Goal: Task Accomplishment & Management: Complete application form

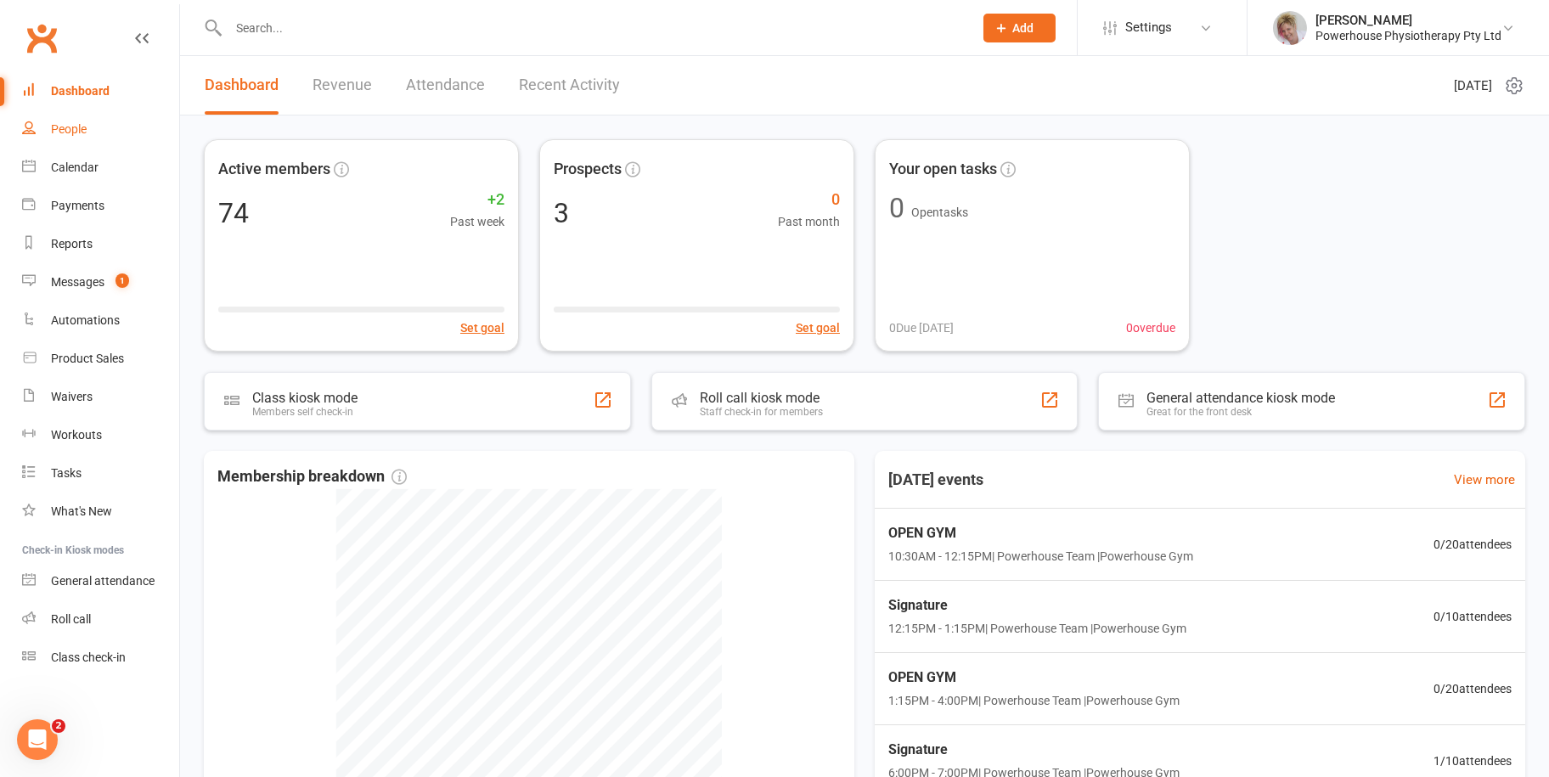
click at [57, 123] on div "People" at bounding box center [69, 129] width 36 height 14
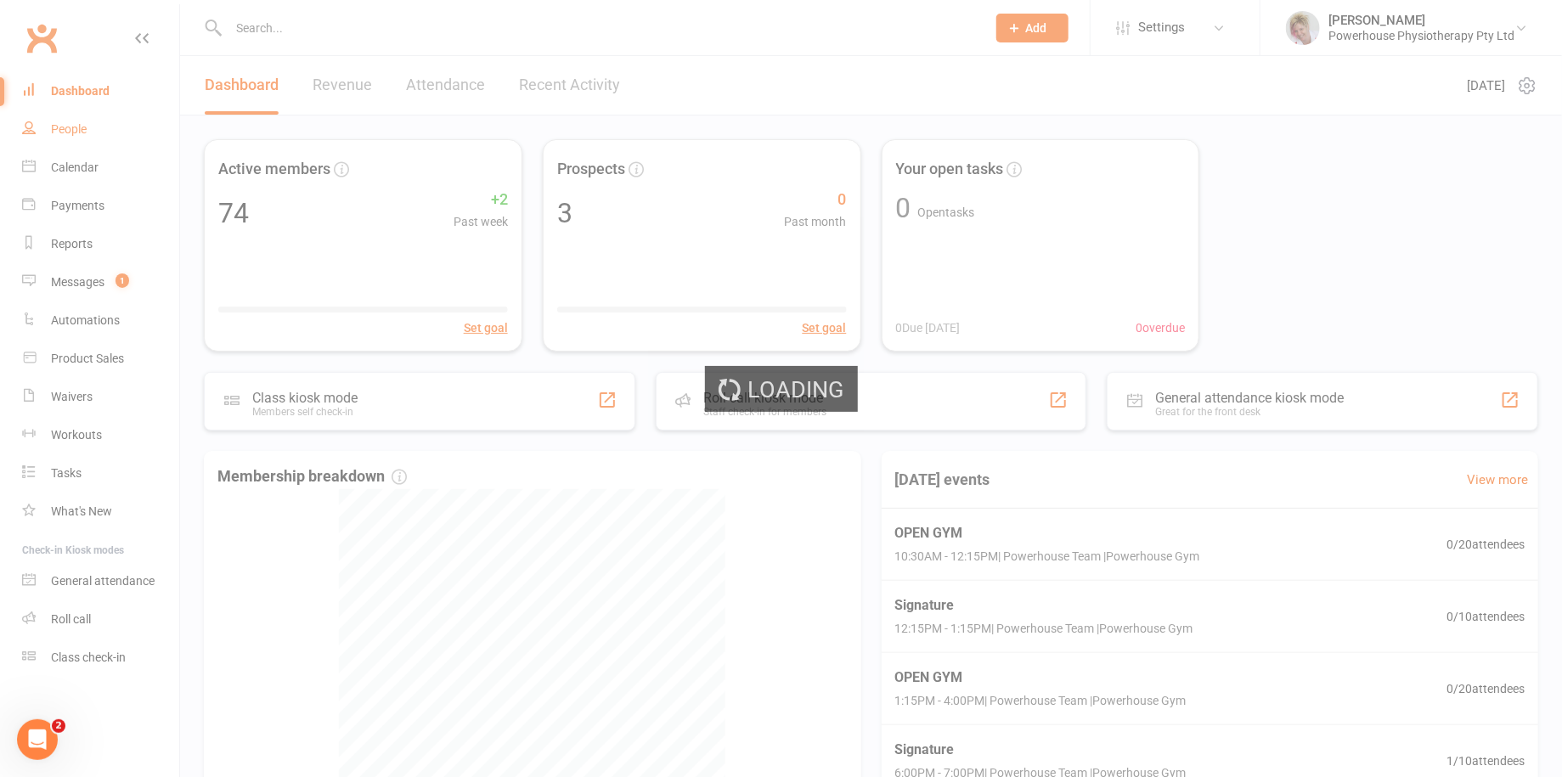
select select "100"
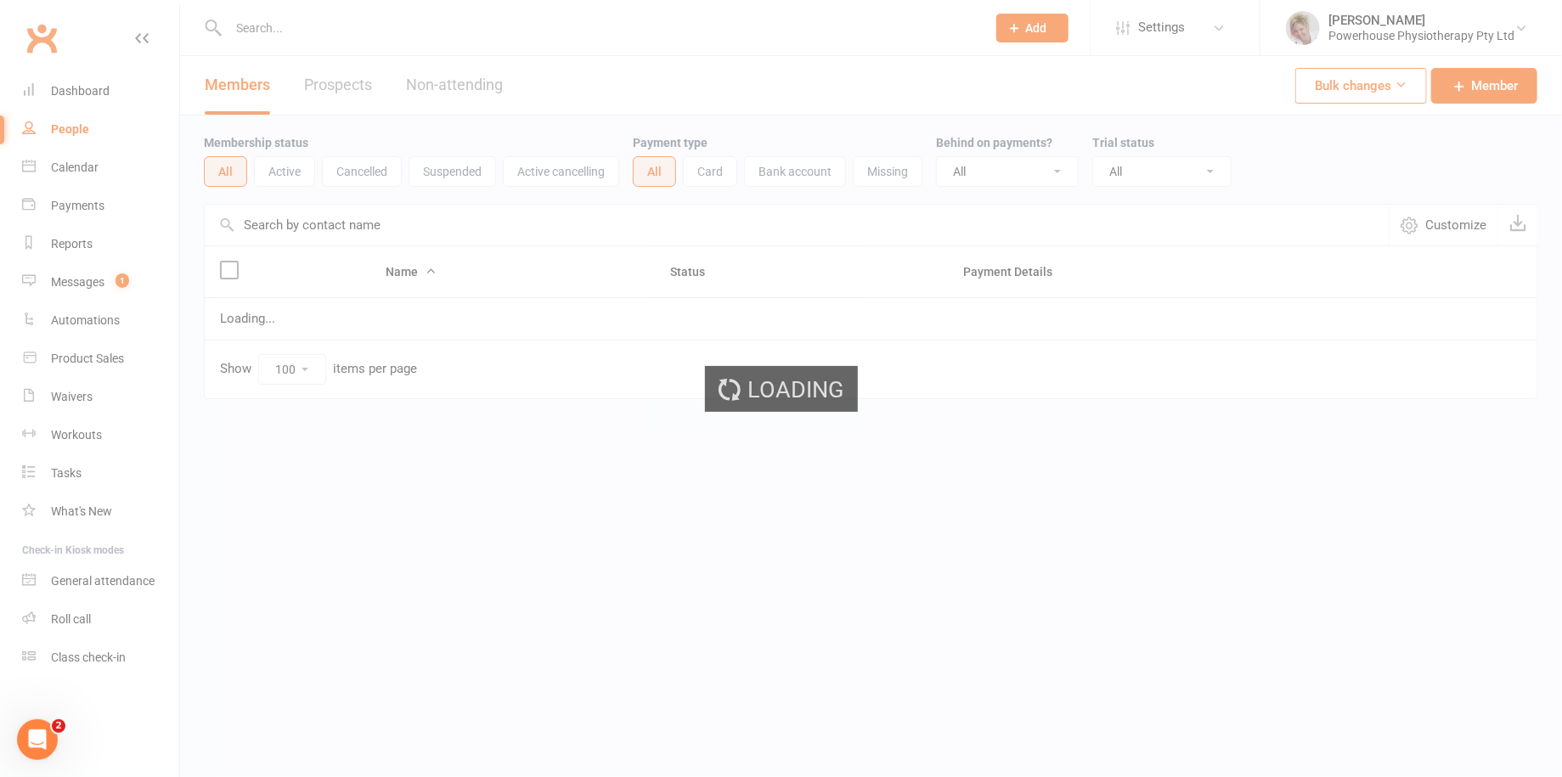
click at [352, 27] on div "Loading" at bounding box center [781, 388] width 1562 height 777
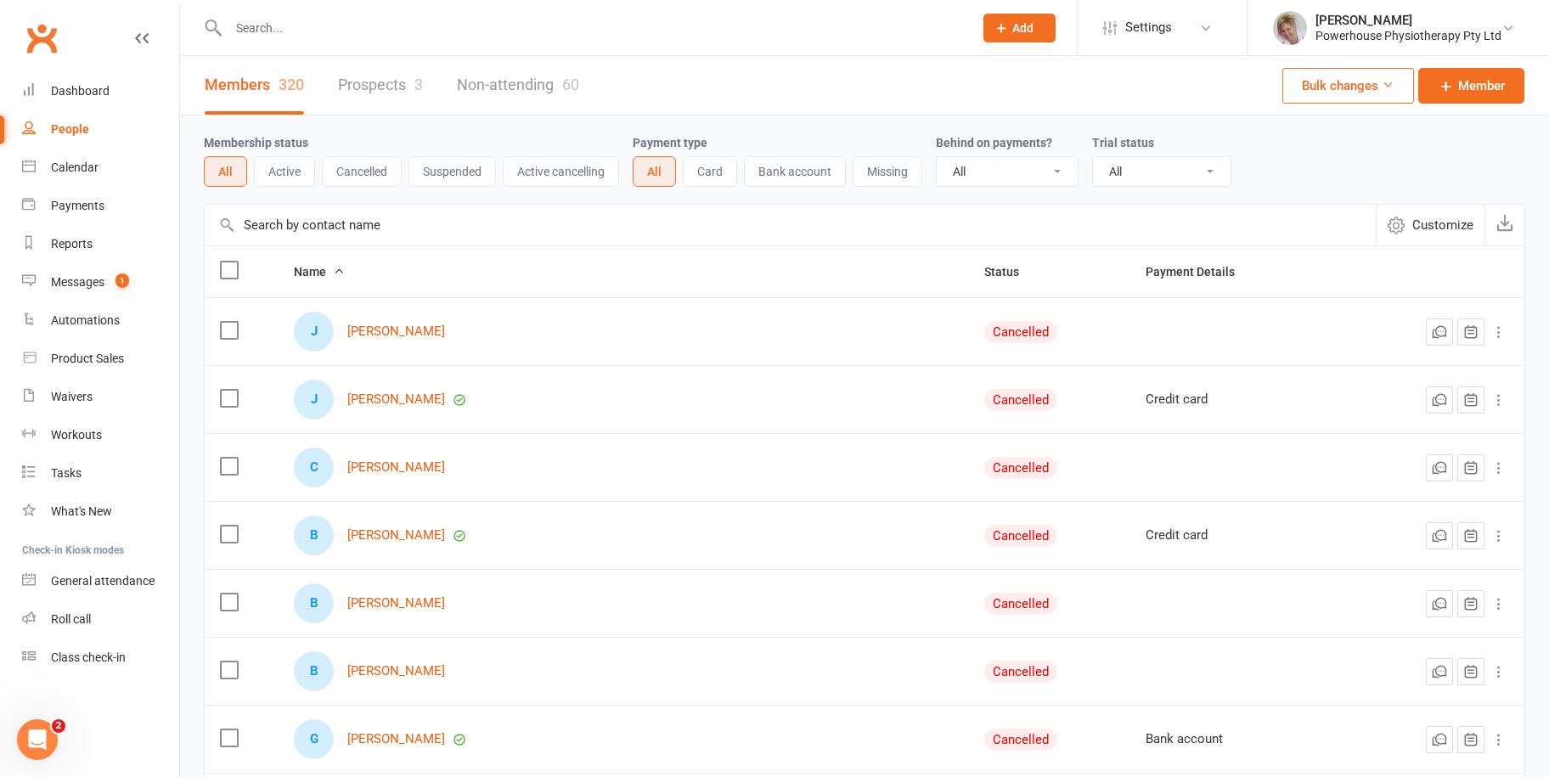
click at [294, 23] on input "text" at bounding box center [592, 28] width 738 height 24
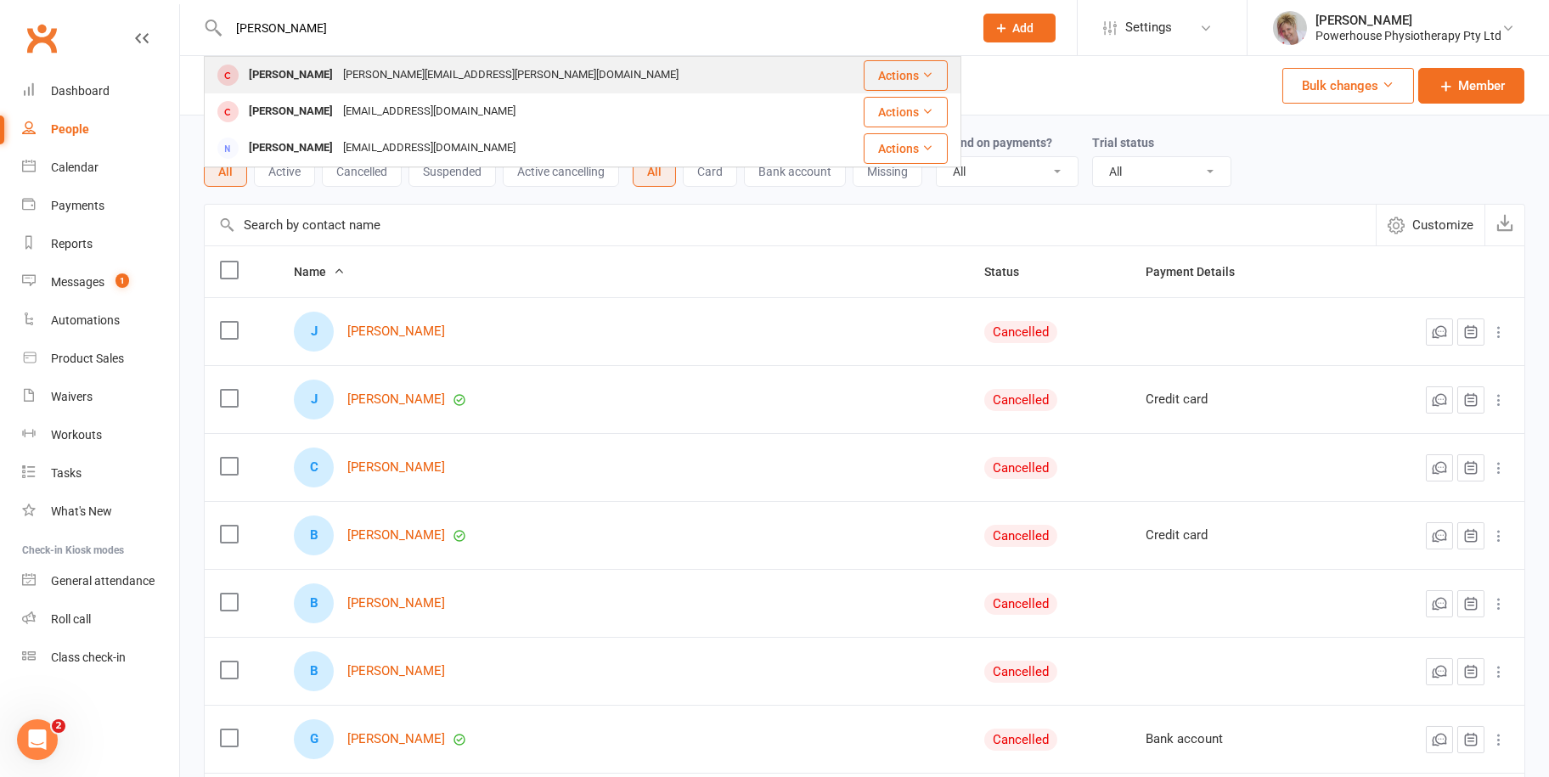
type input "[PERSON_NAME]"
click at [292, 75] on div "[PERSON_NAME]" at bounding box center [291, 75] width 94 height 25
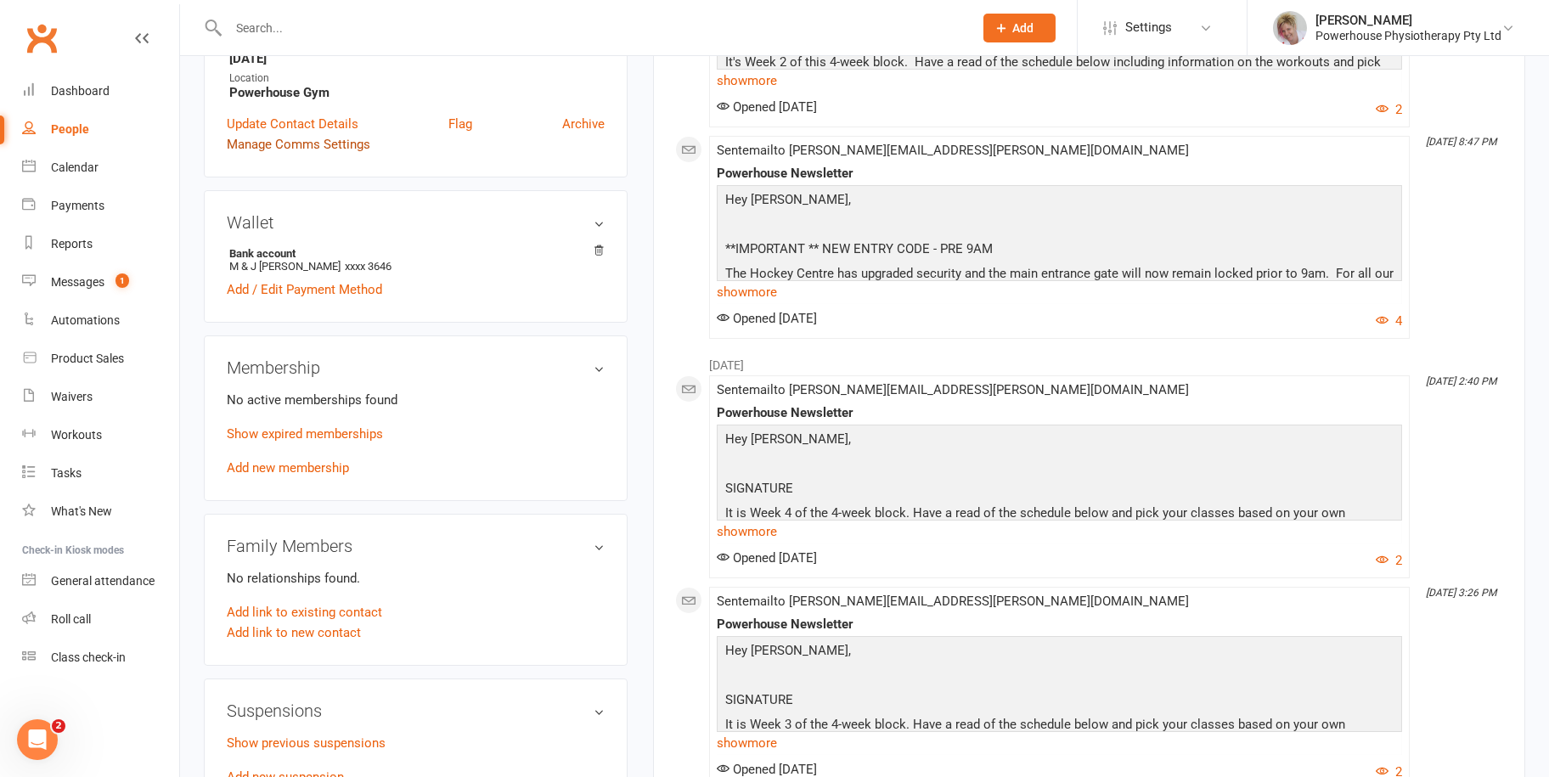
scroll to position [340, 0]
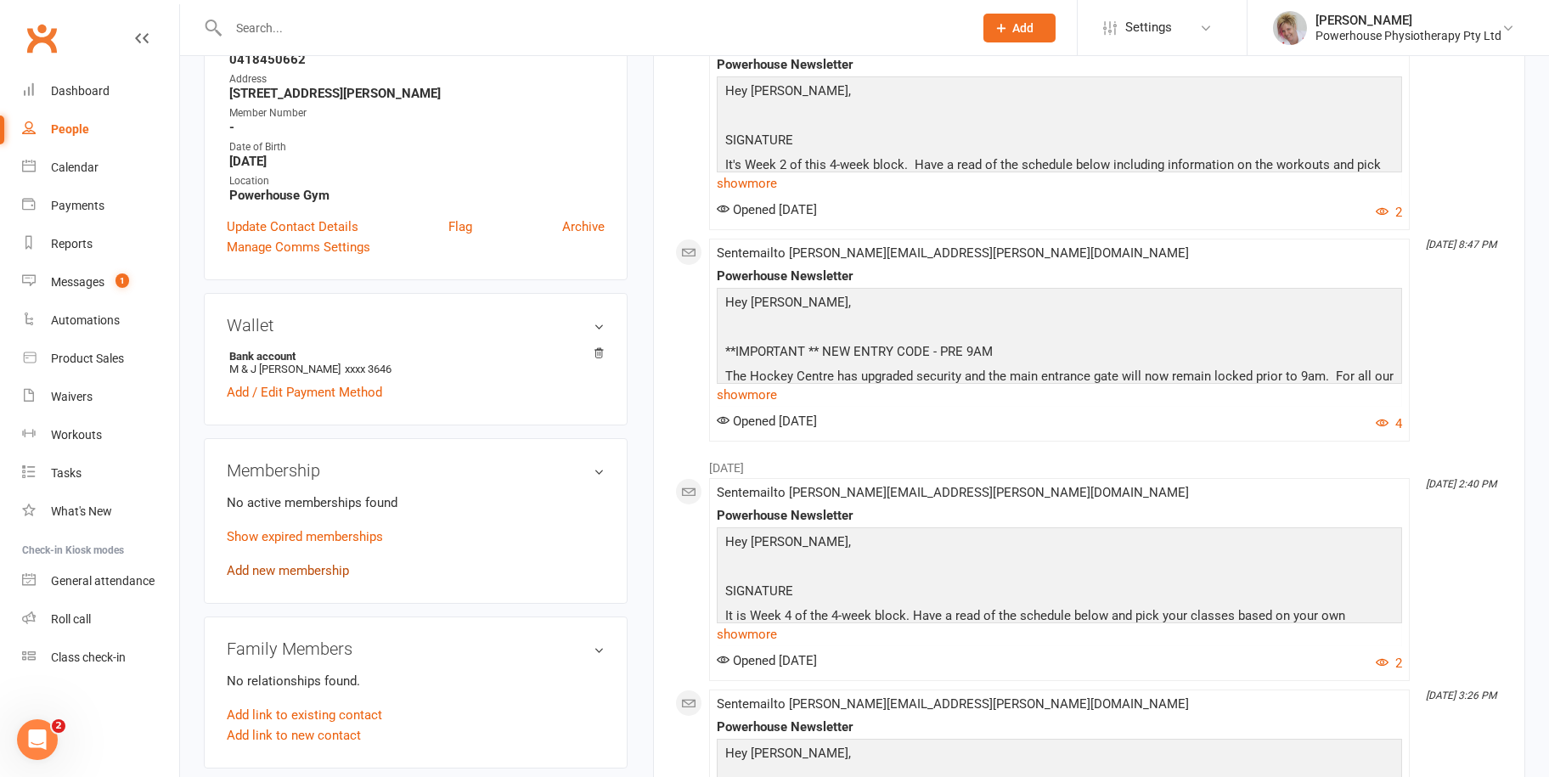
click at [290, 563] on link "Add new membership" at bounding box center [288, 570] width 122 height 15
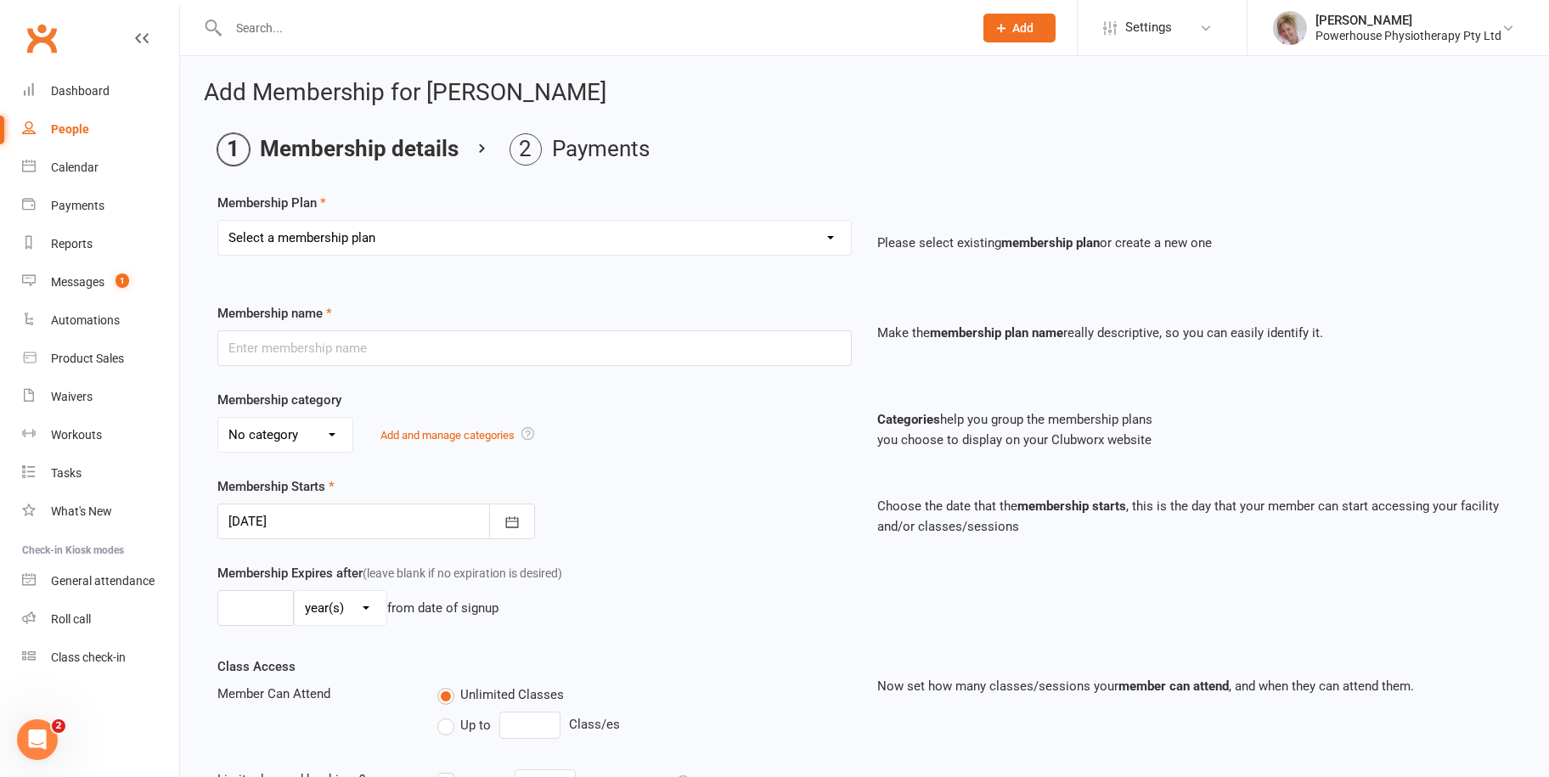
click at [338, 227] on select "Select a membership plan Create new Membership Plan Weekly Trio Weekly Double C…" at bounding box center [534, 238] width 633 height 34
select select "2"
click at [218, 221] on select "Select a membership plan Create new Membership Plan Weekly Trio Weekly Double C…" at bounding box center [534, 238] width 633 height 34
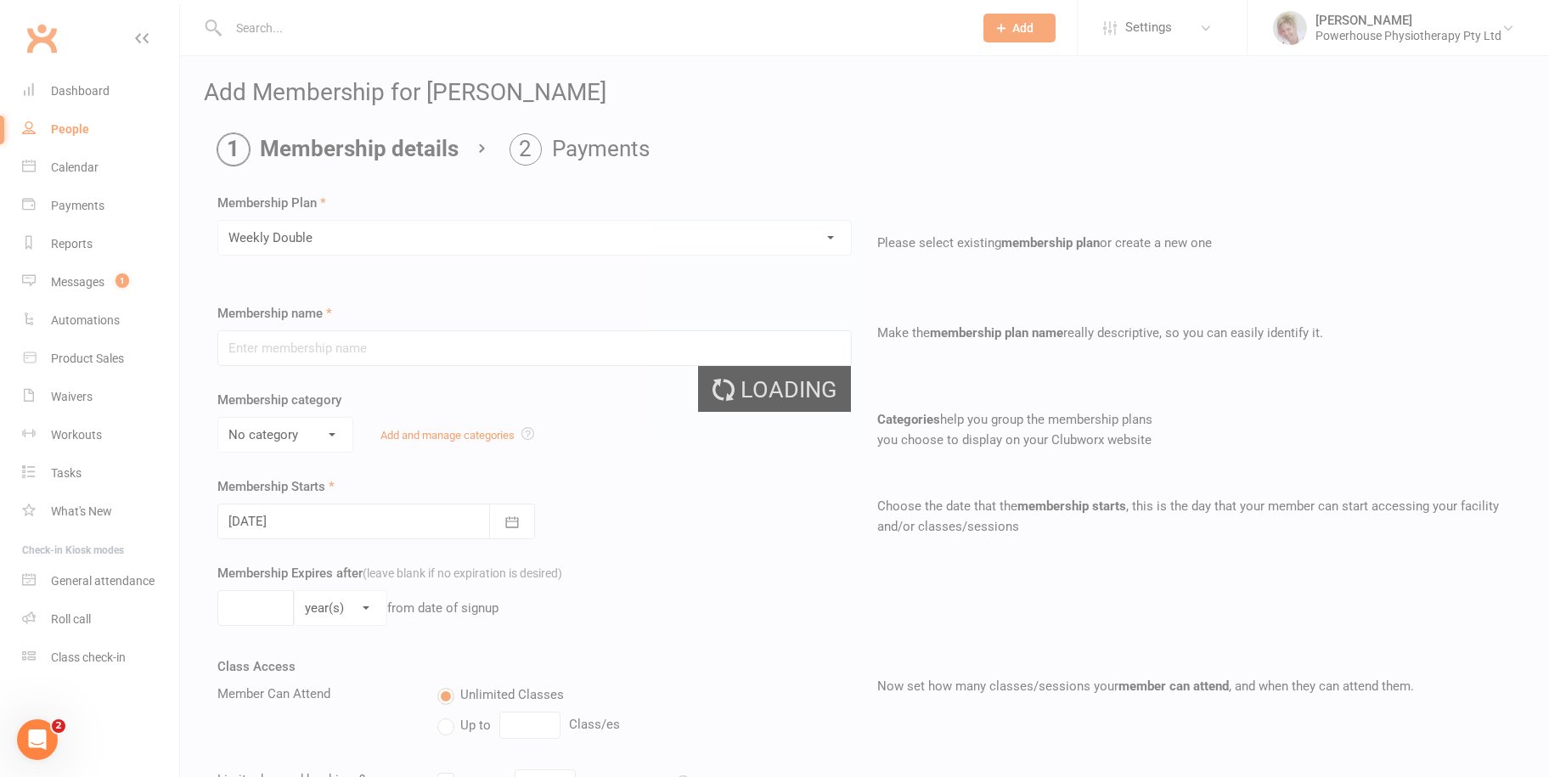
type input "Weekly Double"
select select "0"
type input "0"
type input "2"
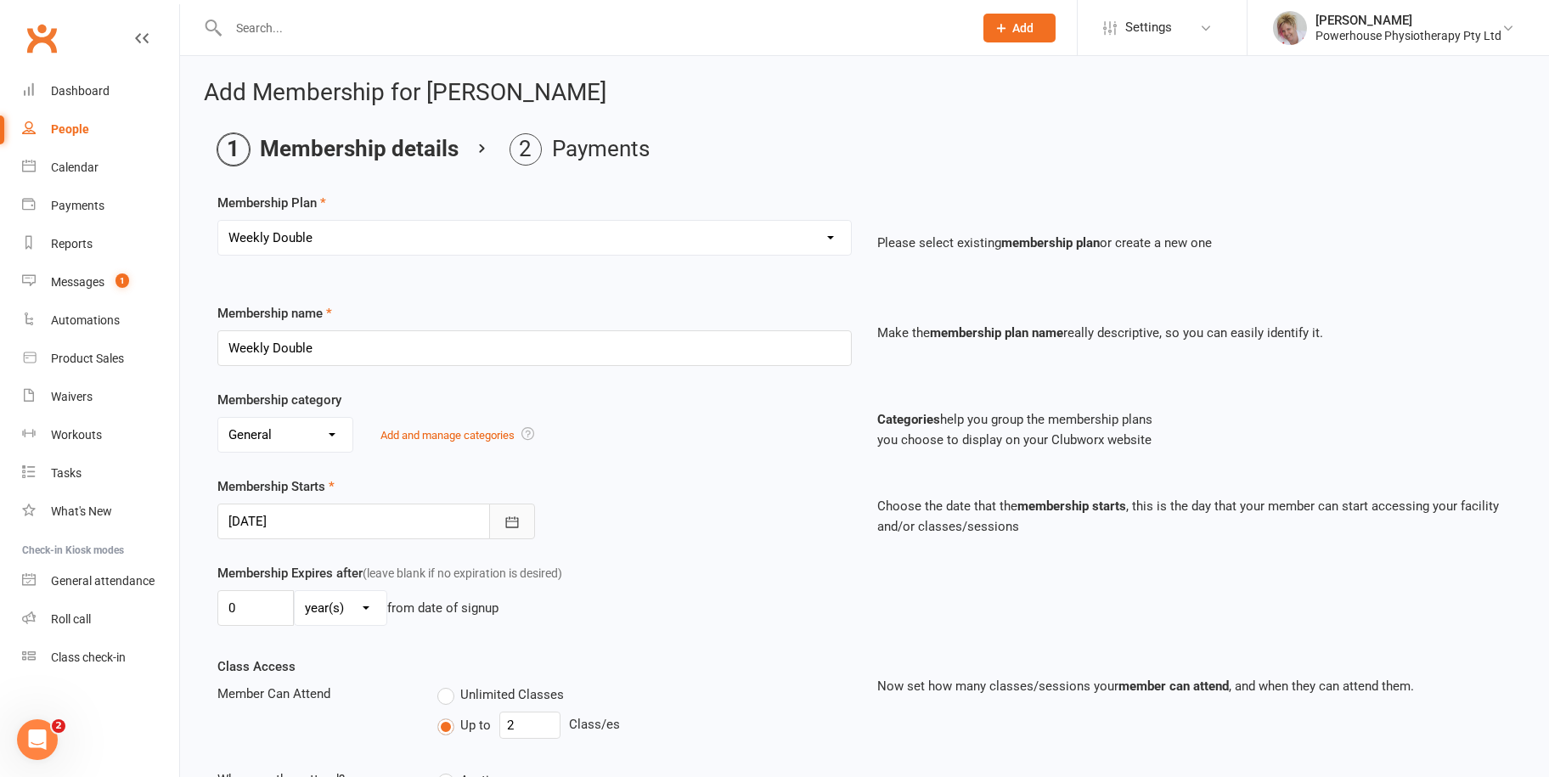
click at [513, 521] on icon "button" at bounding box center [512, 522] width 17 height 17
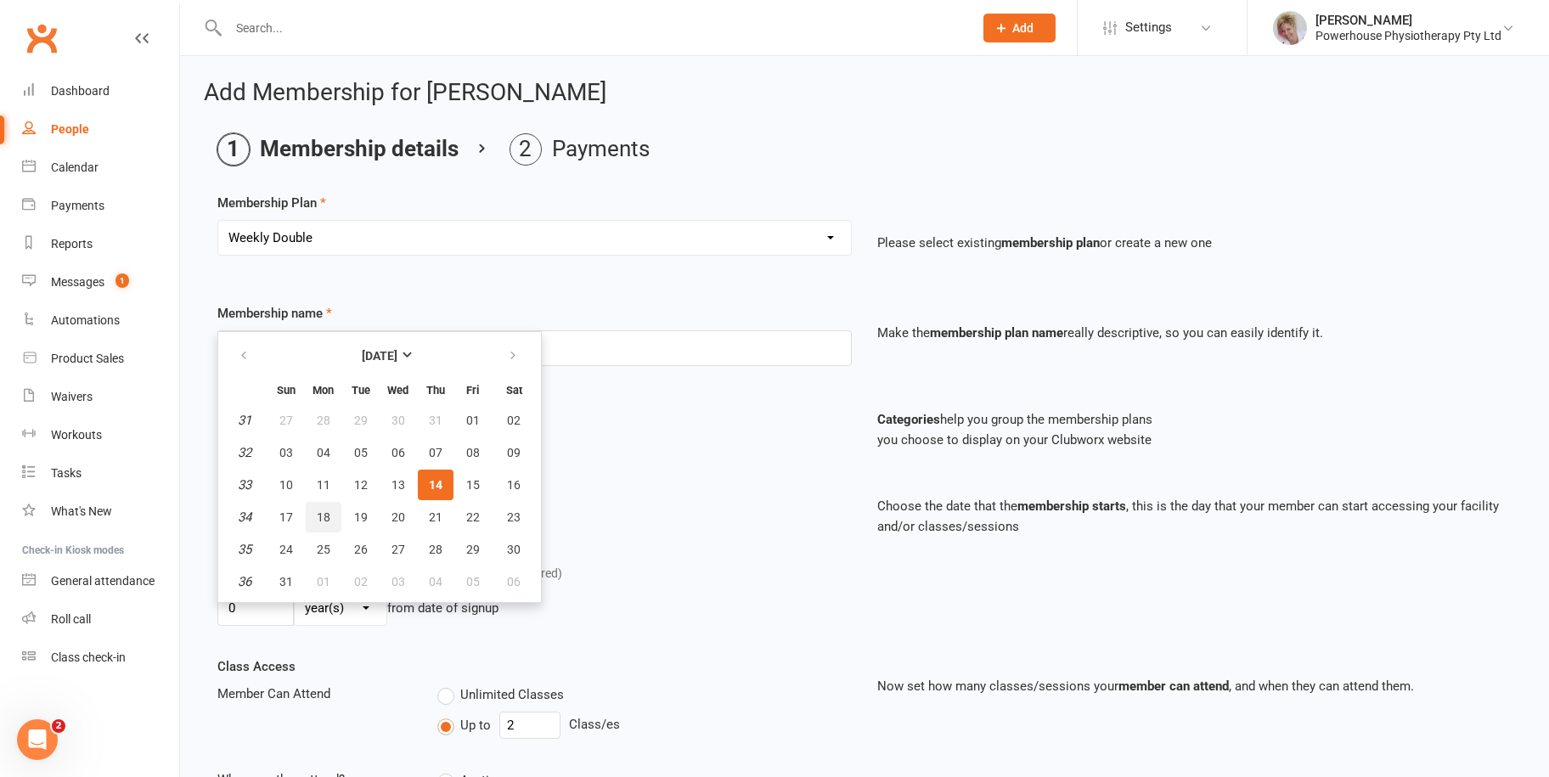
click at [319, 514] on span "18" at bounding box center [324, 517] width 14 height 14
type input "[DATE]"
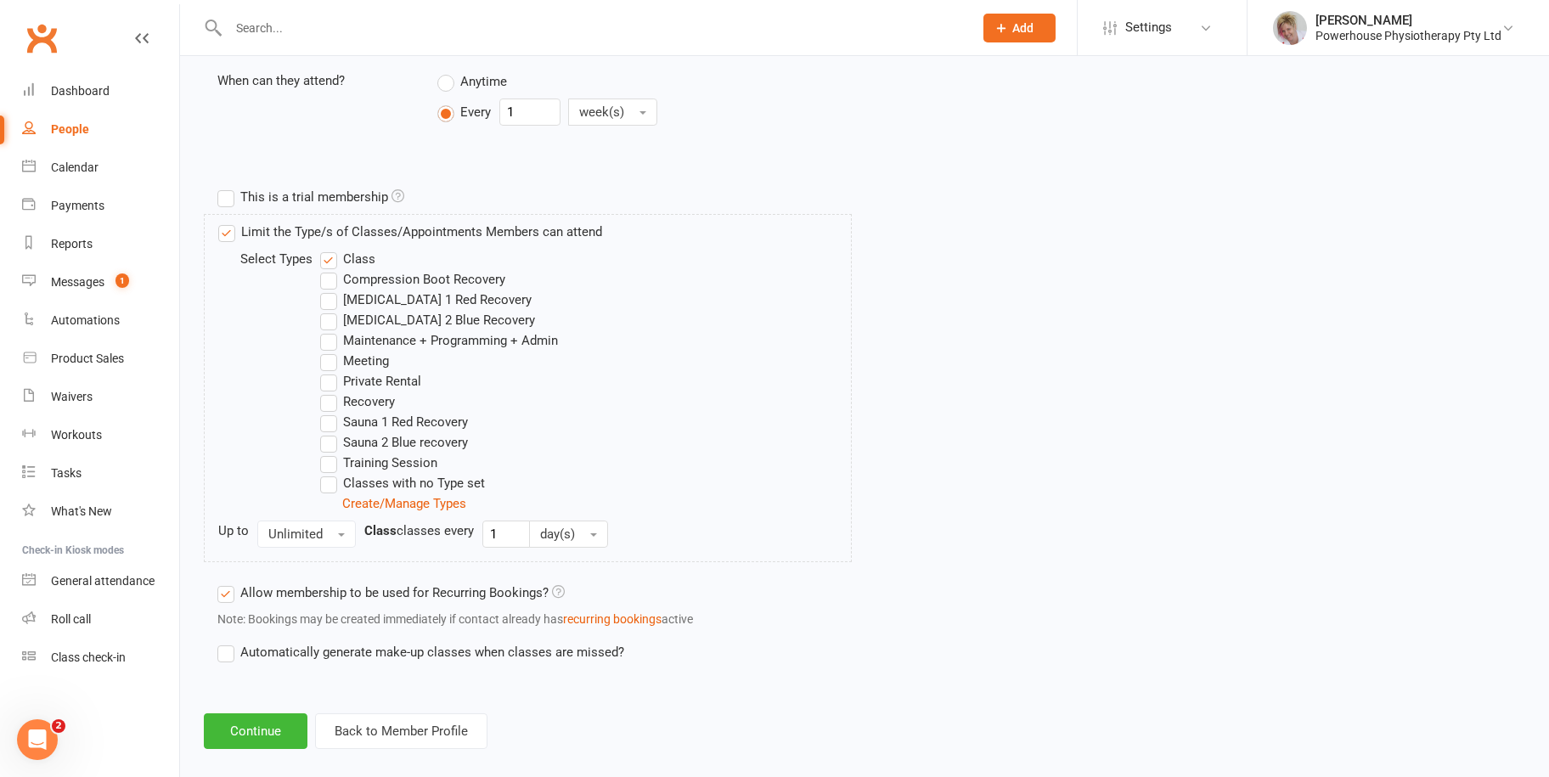
scroll to position [717, 0]
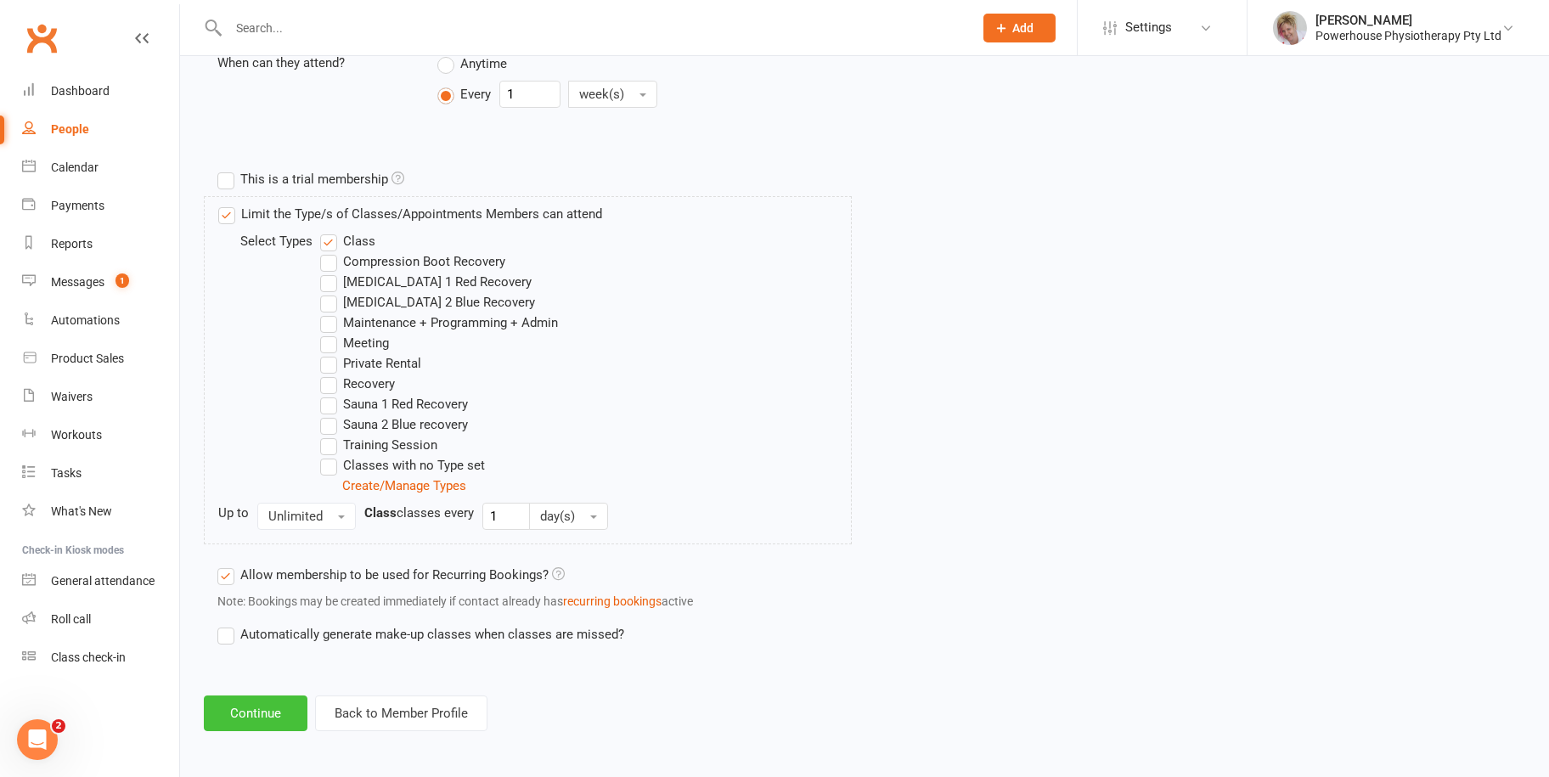
click at [273, 708] on button "Continue" at bounding box center [256, 714] width 104 height 36
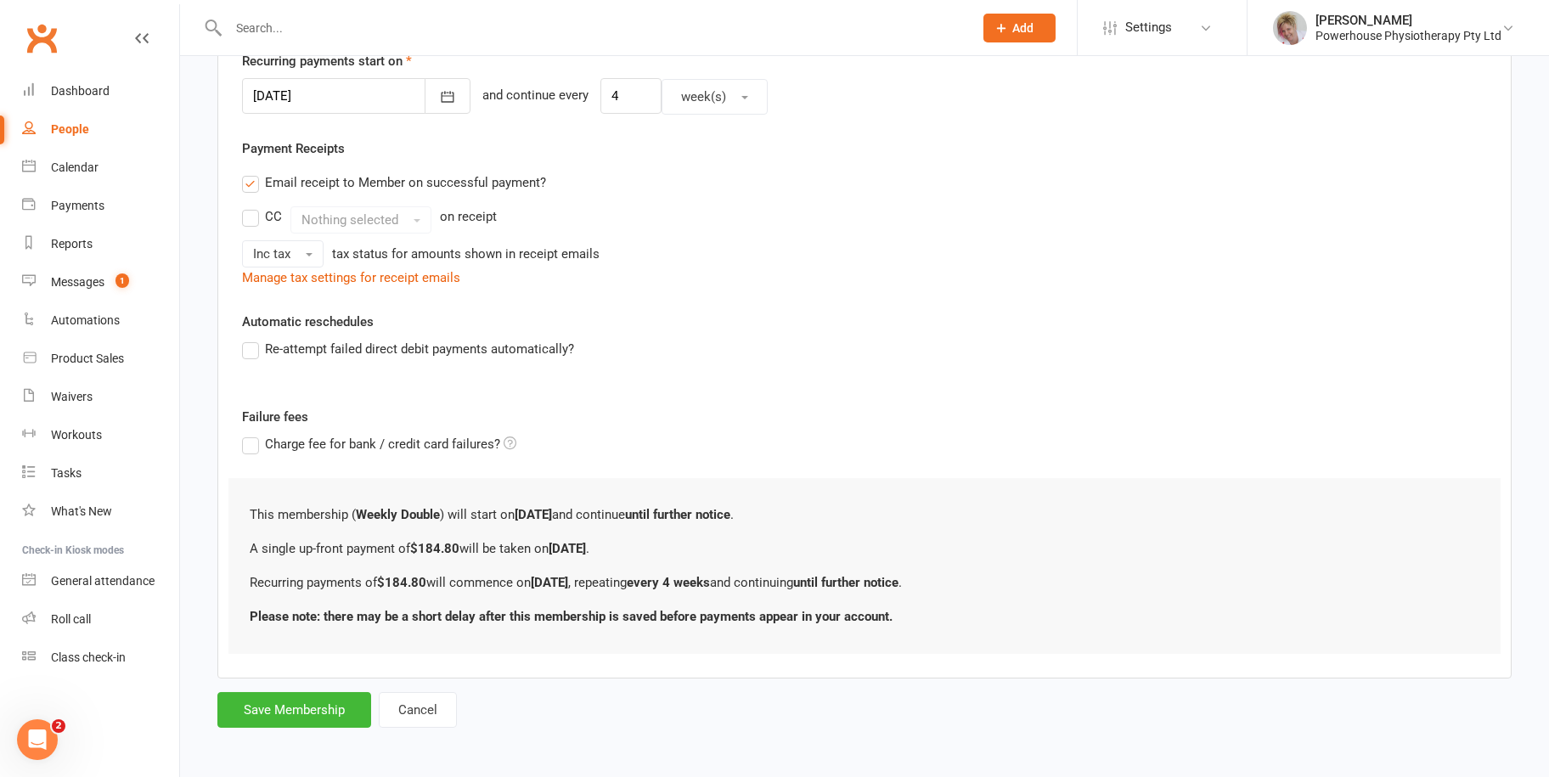
scroll to position [422, 0]
click at [309, 708] on button "Save Membership" at bounding box center [294, 709] width 154 height 36
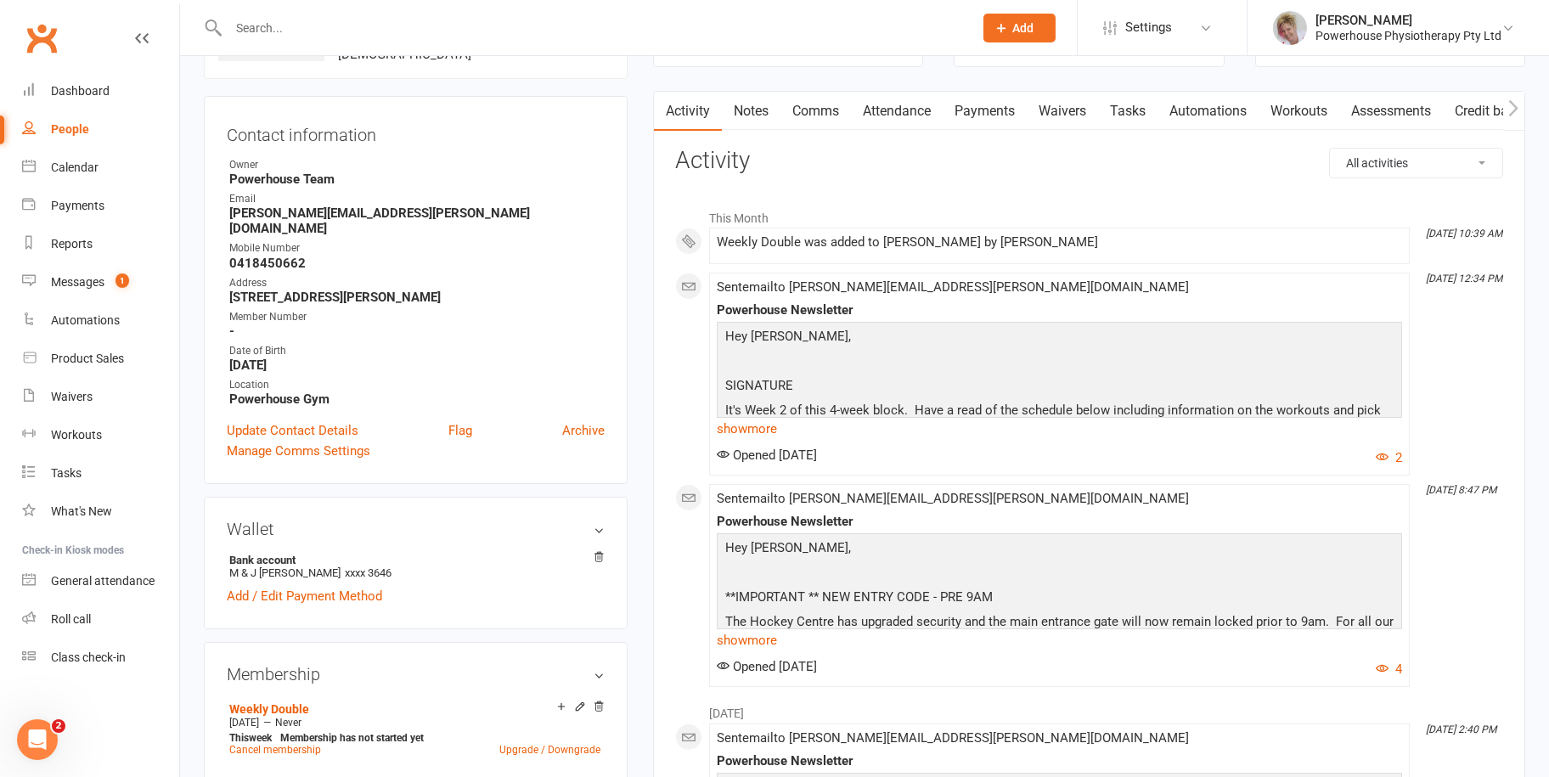
scroll to position [170, 0]
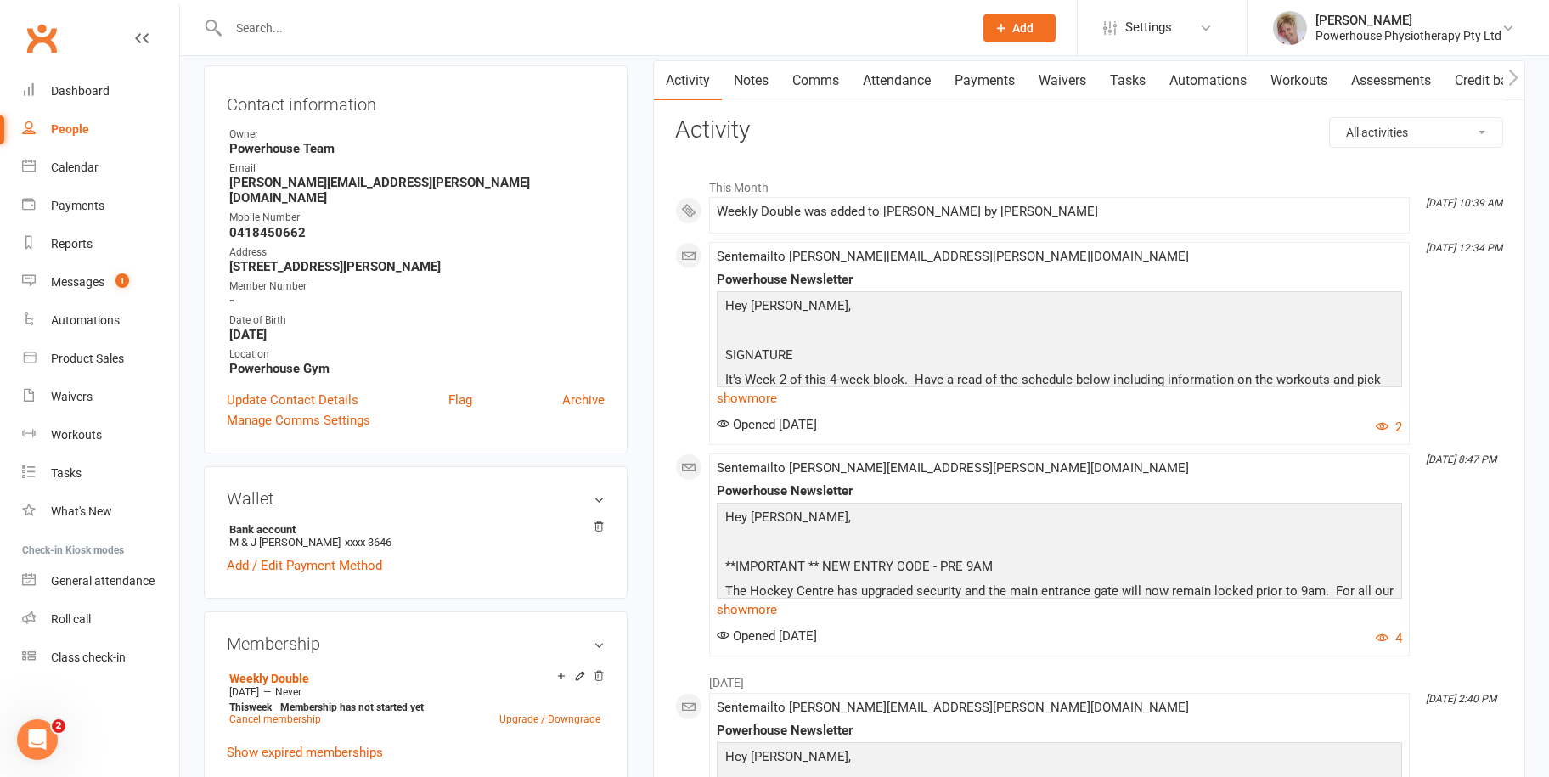
click at [888, 81] on link "Attendance" at bounding box center [897, 80] width 92 height 39
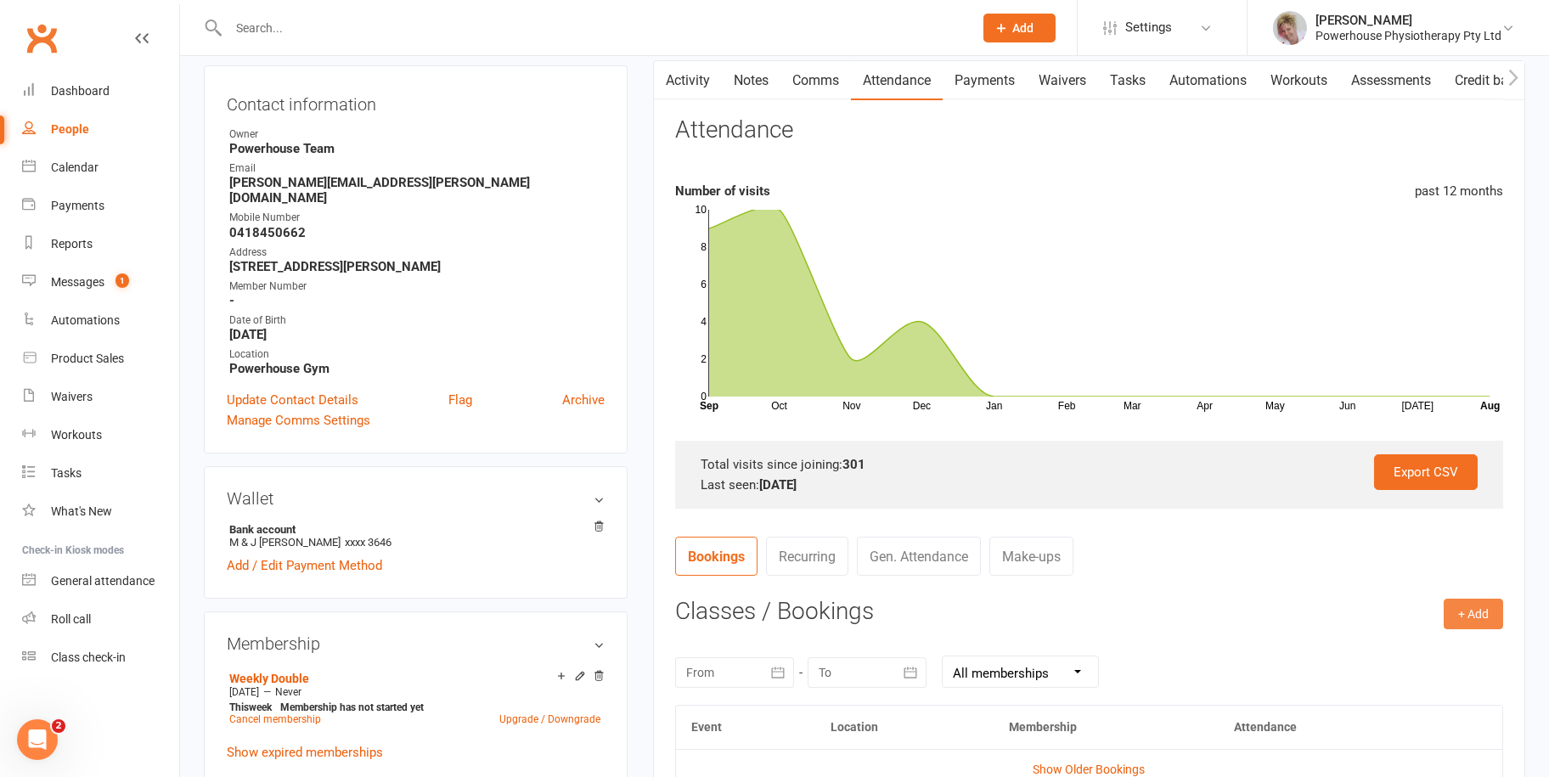
click at [1480, 614] on button "+ Add" at bounding box center [1473, 614] width 59 height 31
click at [1400, 654] on link "Book Event" at bounding box center [1418, 652] width 168 height 34
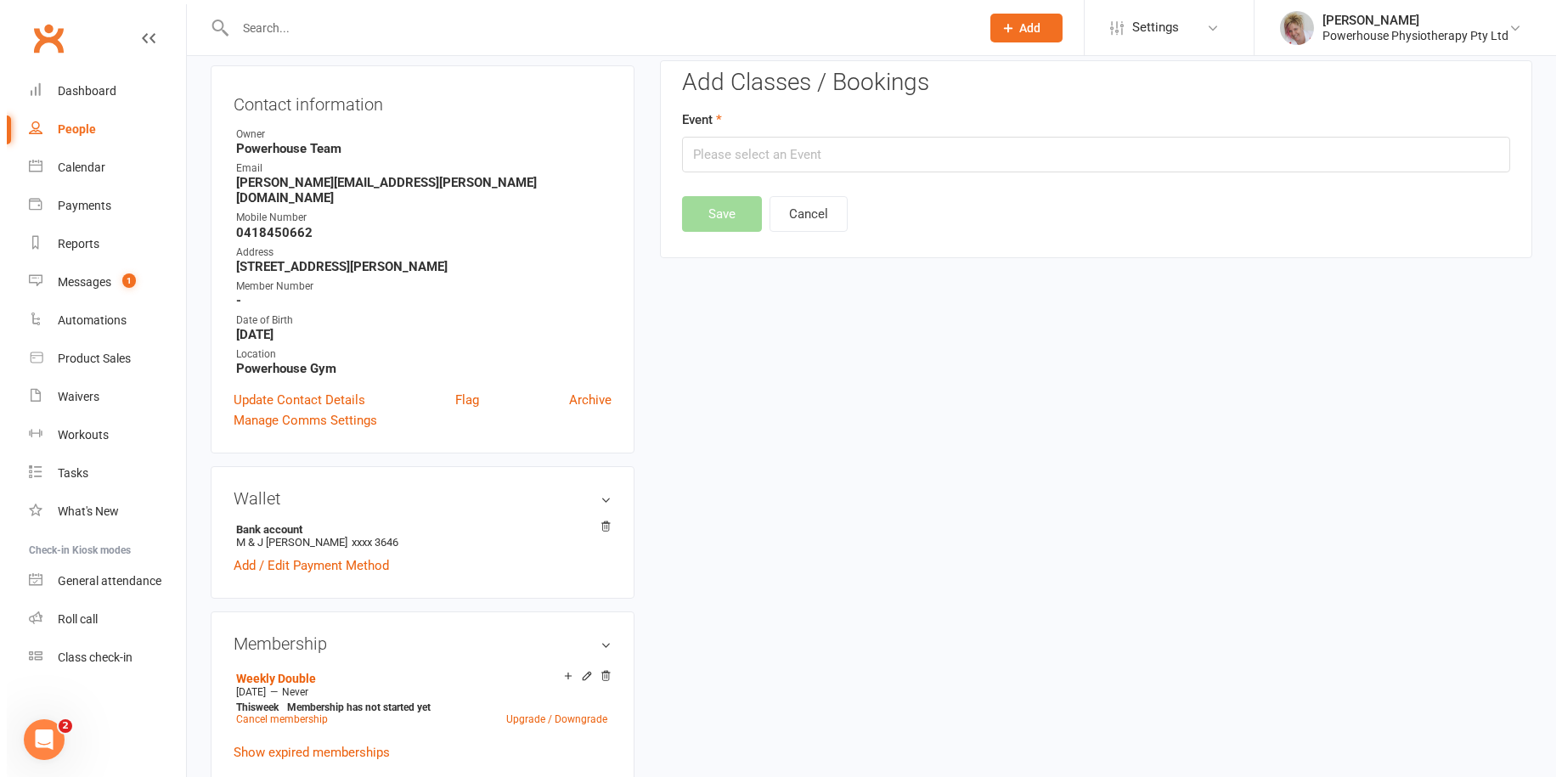
scroll to position [145, 0]
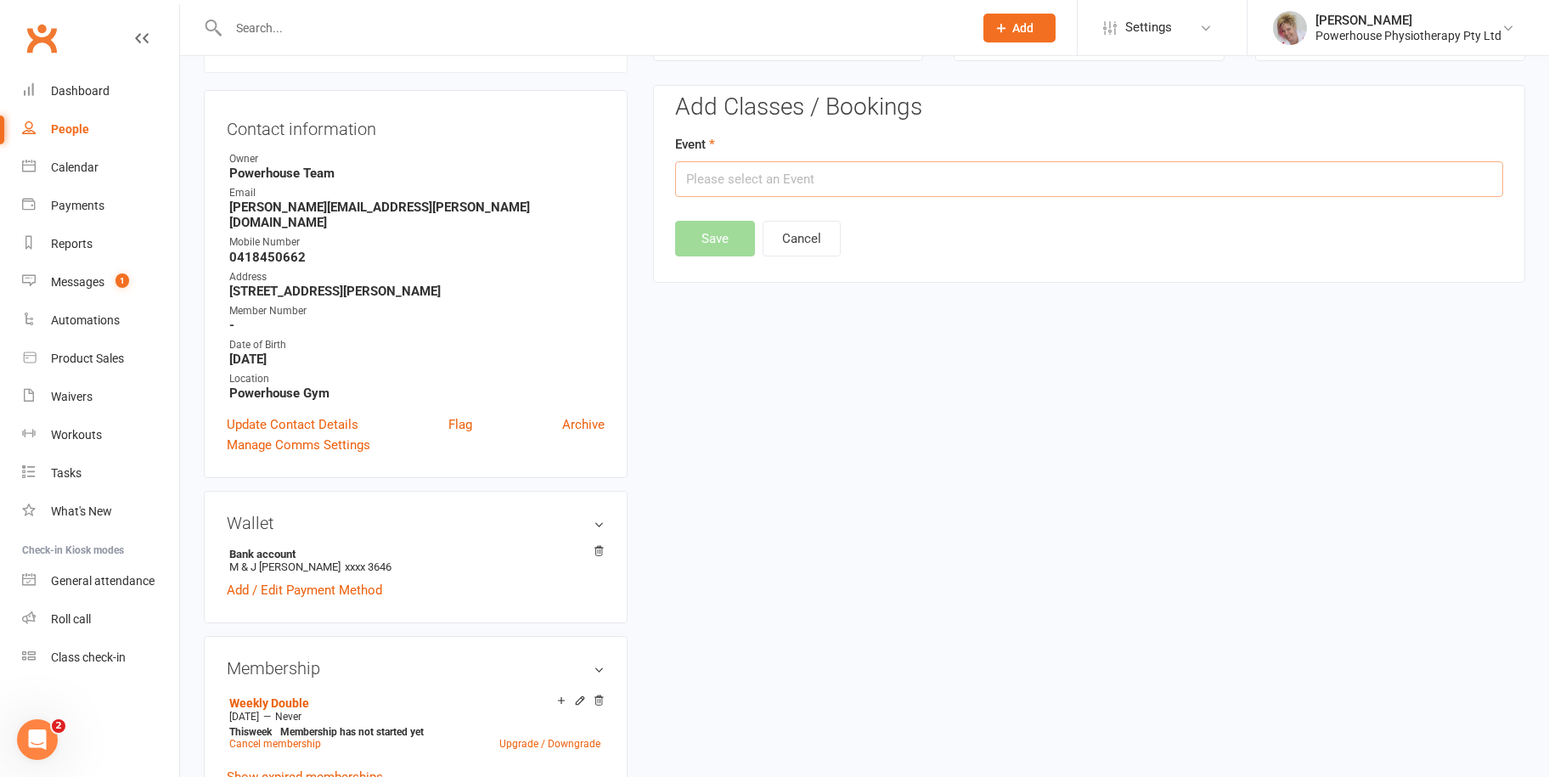
click at [730, 183] on input "text" at bounding box center [1089, 179] width 828 height 36
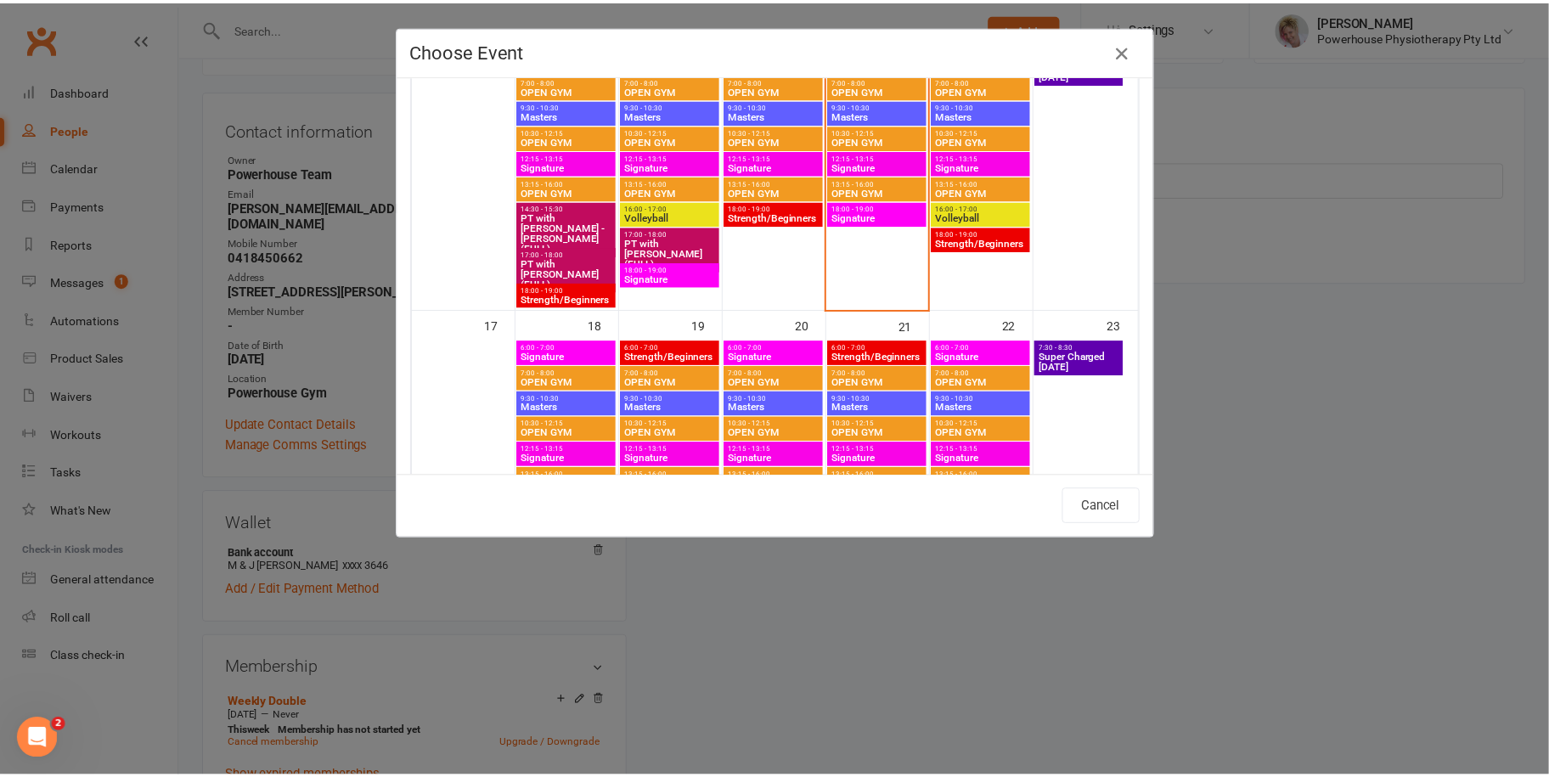
scroll to position [764, 0]
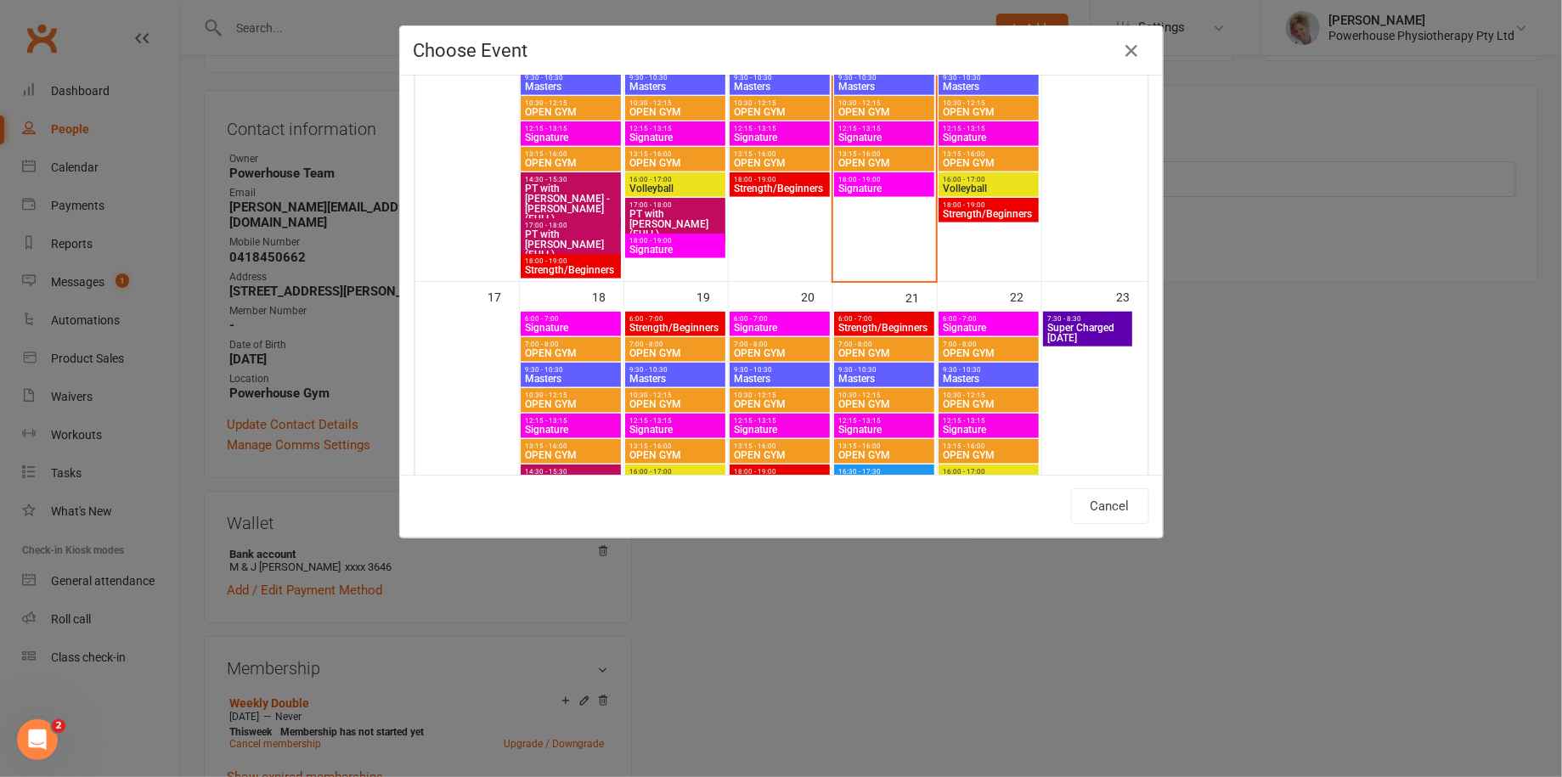
click at [572, 375] on span "Masters" at bounding box center [570, 379] width 93 height 10
type input "Masters - [DATE] 9:30:00 AM"
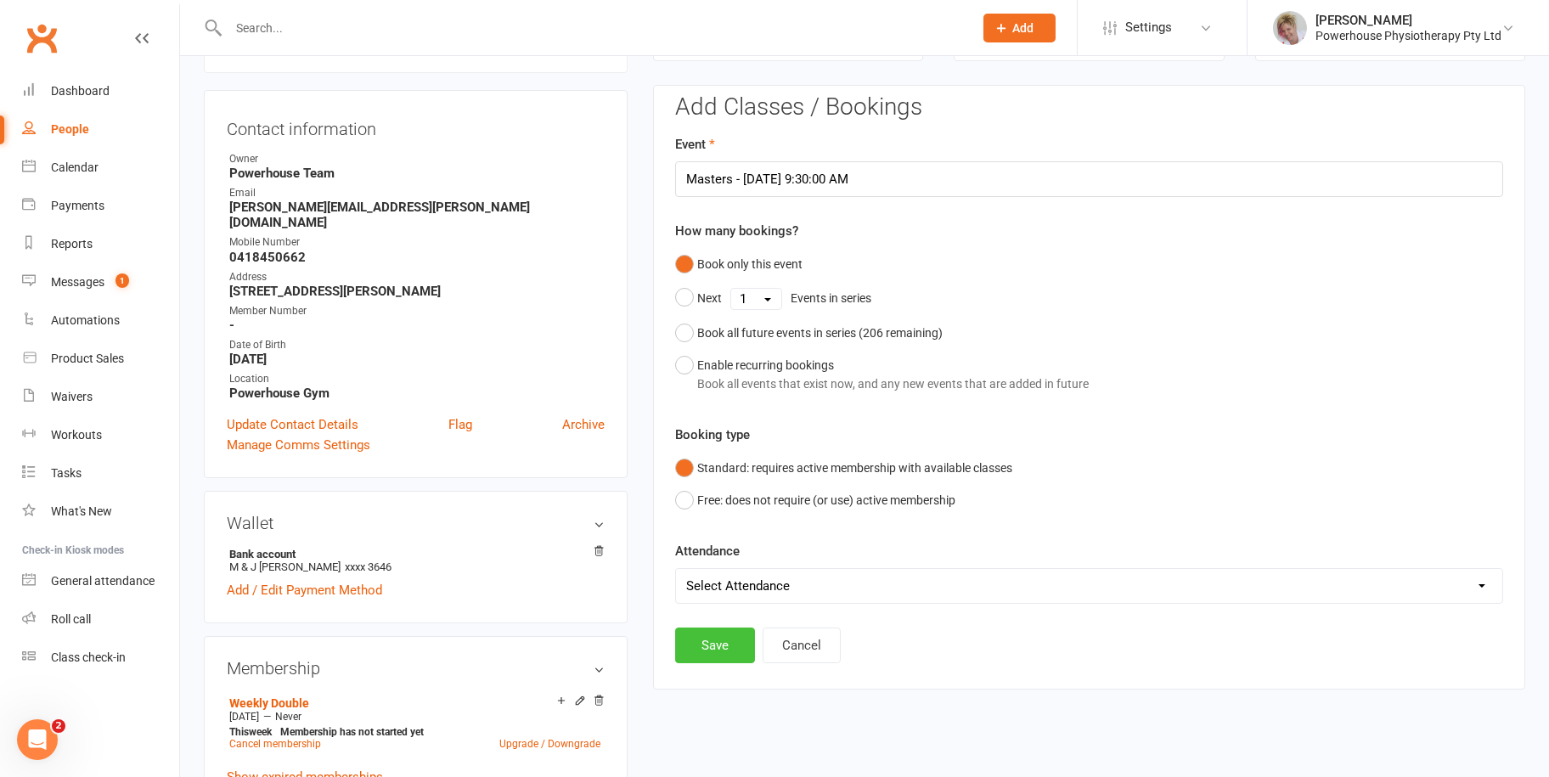
click at [716, 646] on button "Save" at bounding box center [715, 646] width 80 height 36
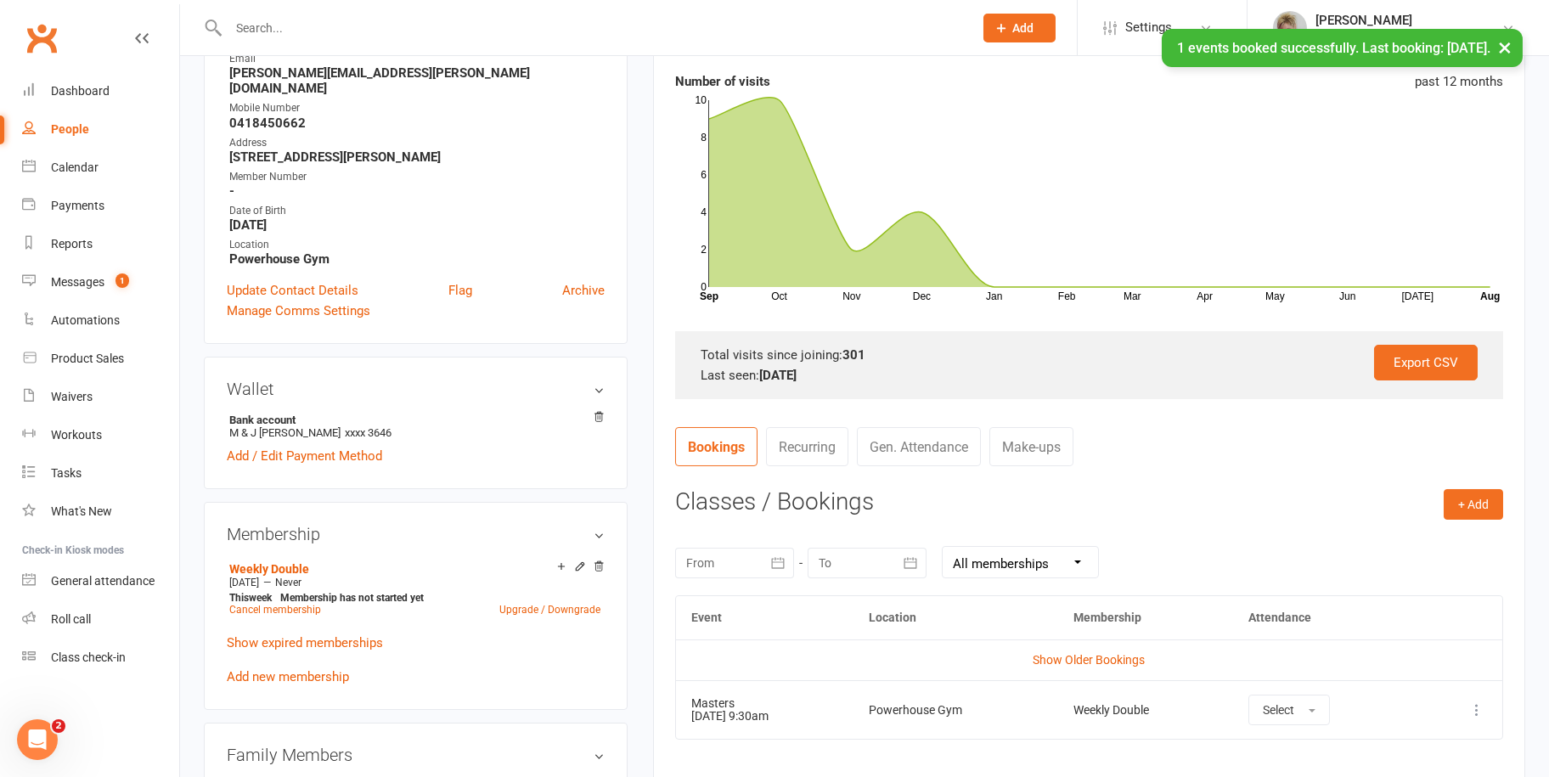
scroll to position [315, 0]
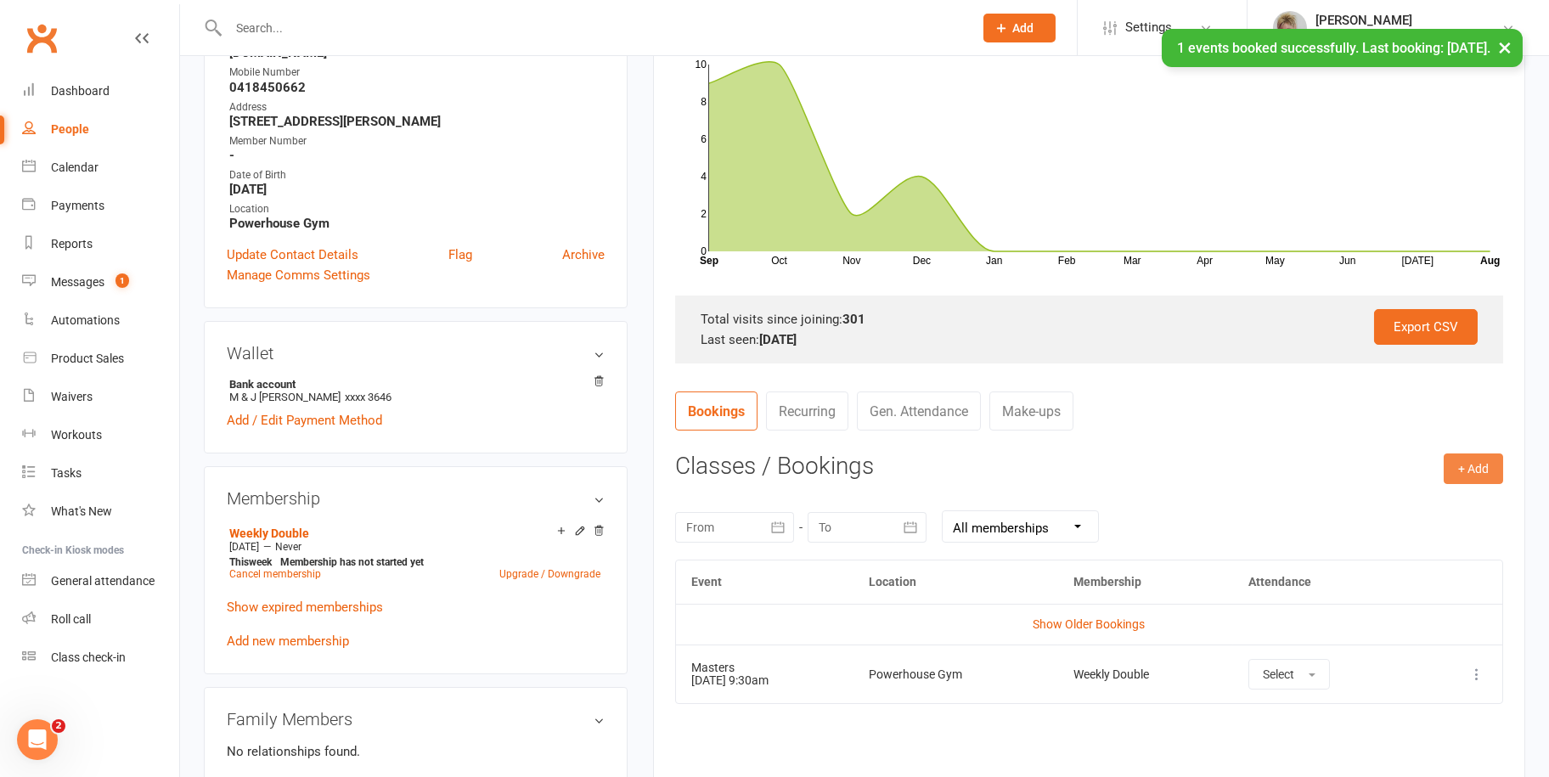
click at [1475, 471] on button "+ Add" at bounding box center [1473, 469] width 59 height 31
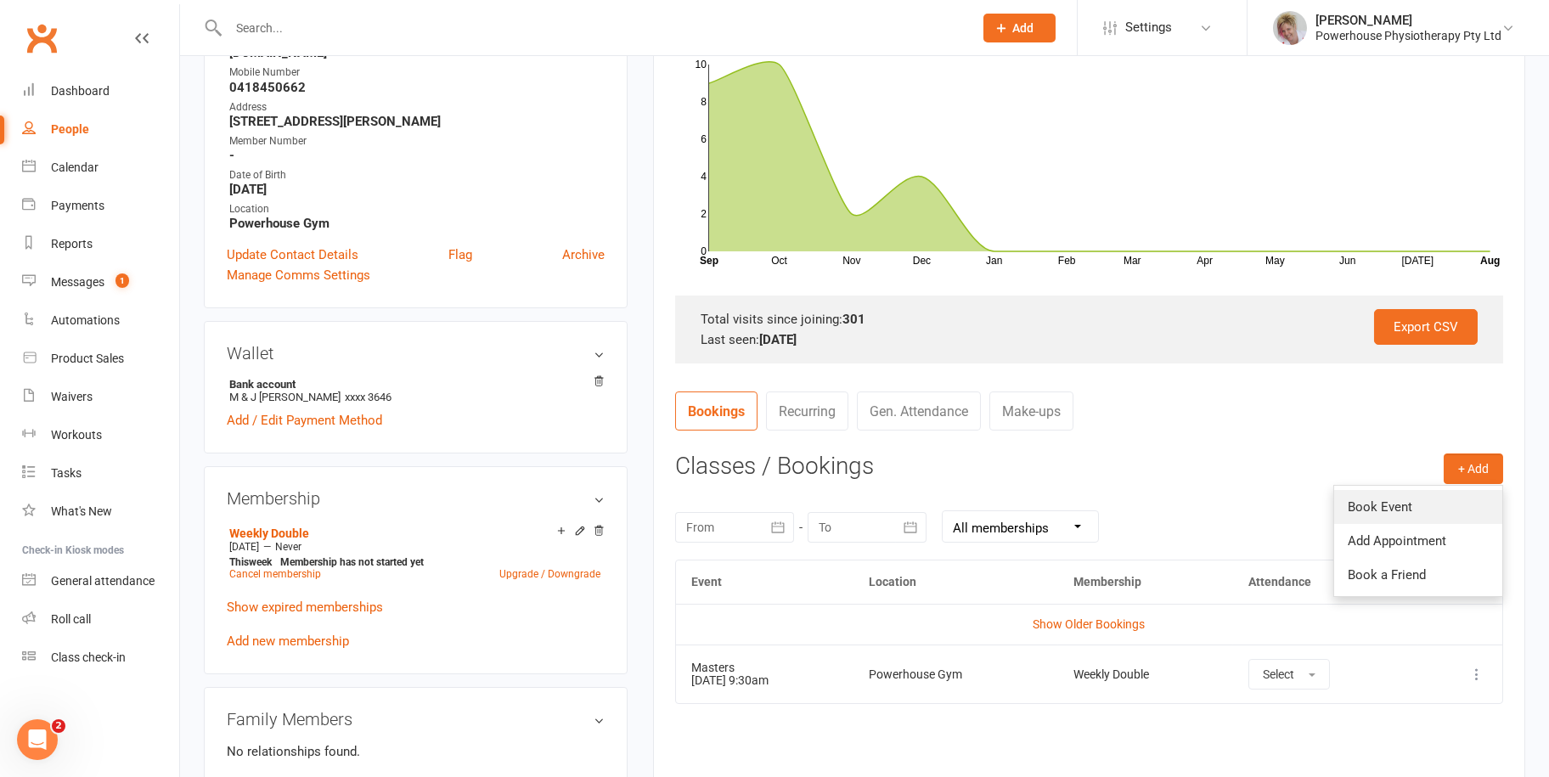
click at [1378, 508] on link "Book Event" at bounding box center [1418, 507] width 168 height 34
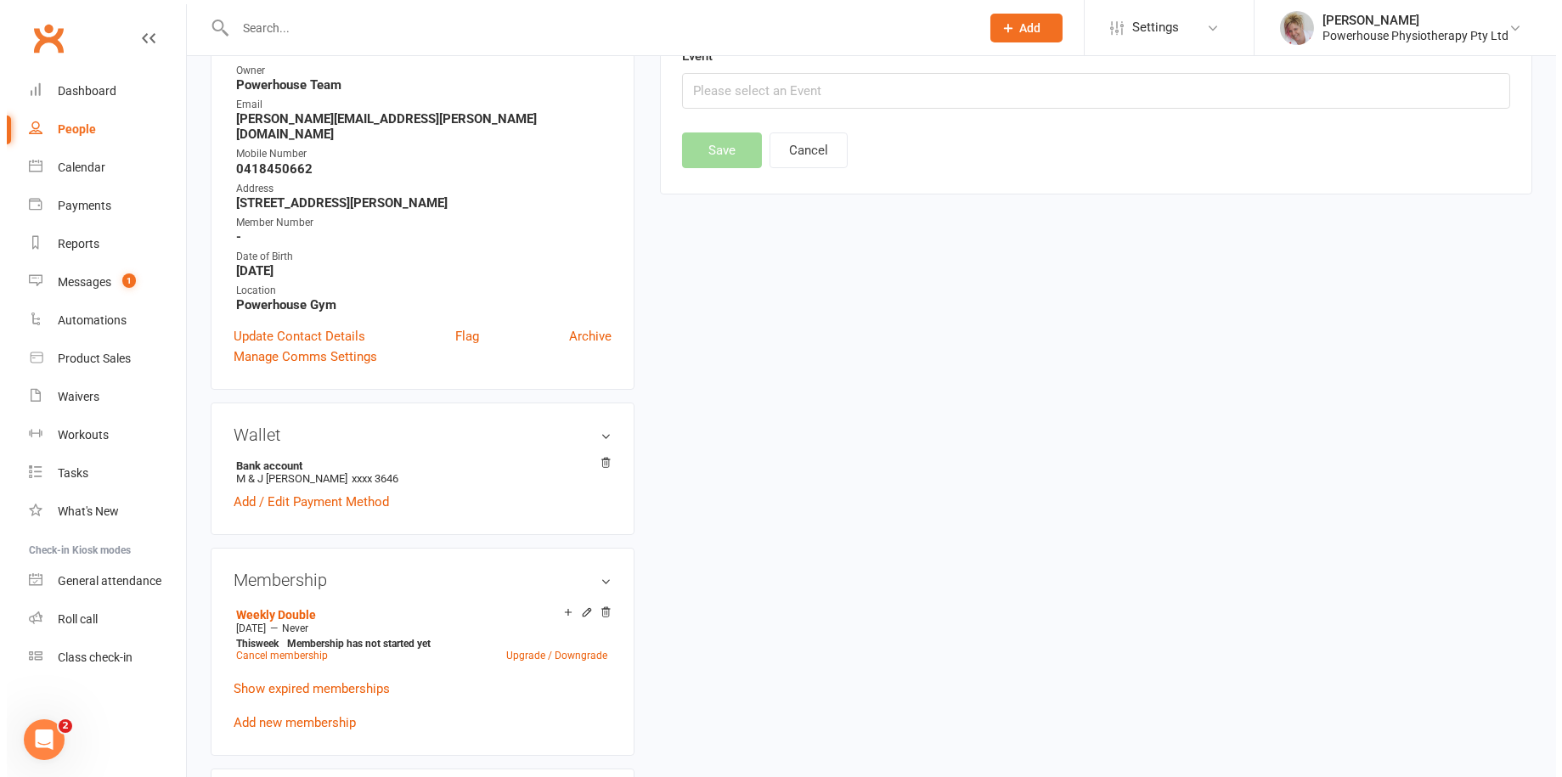
scroll to position [145, 0]
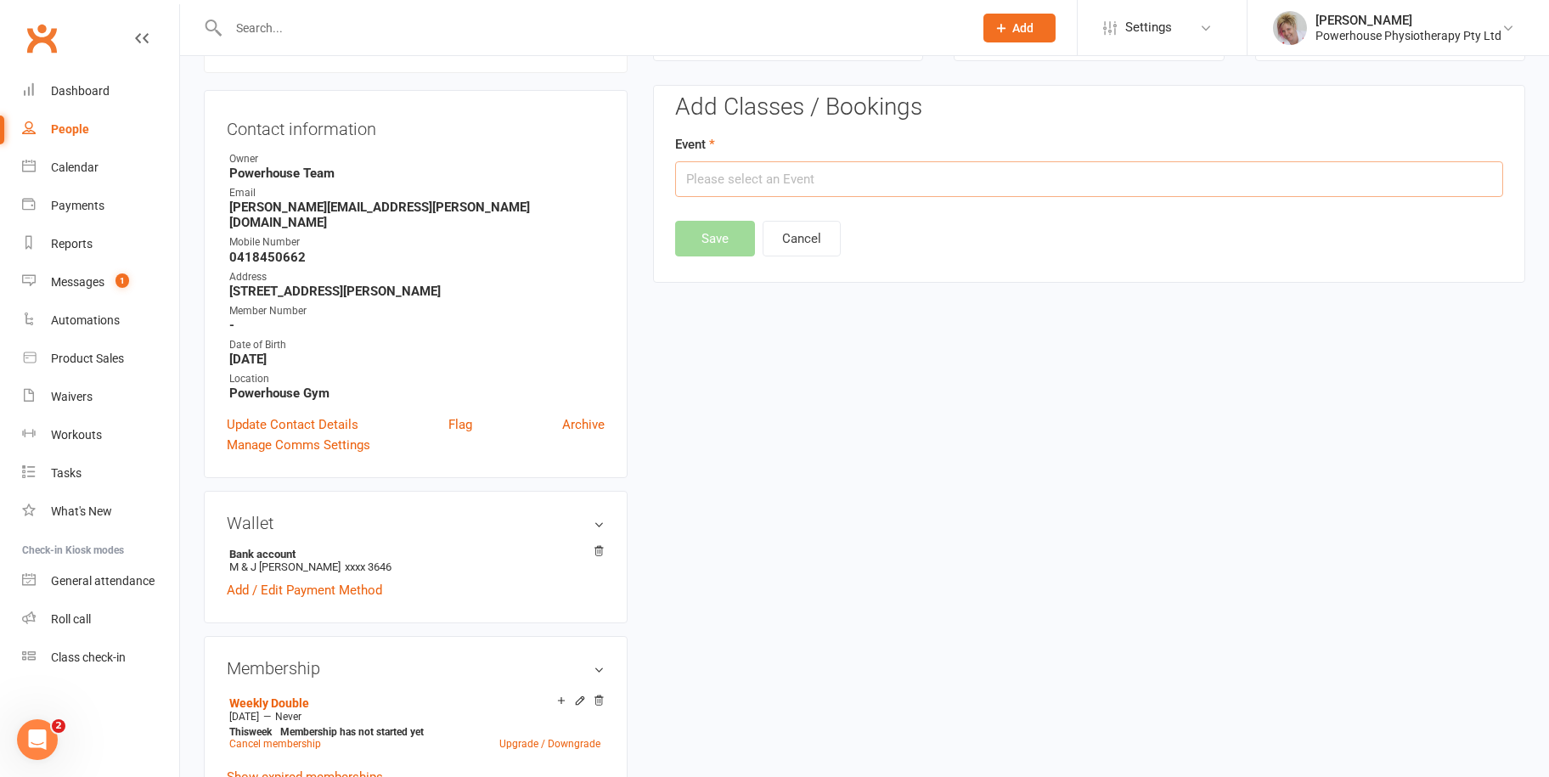
click at [815, 183] on input "text" at bounding box center [1089, 179] width 828 height 36
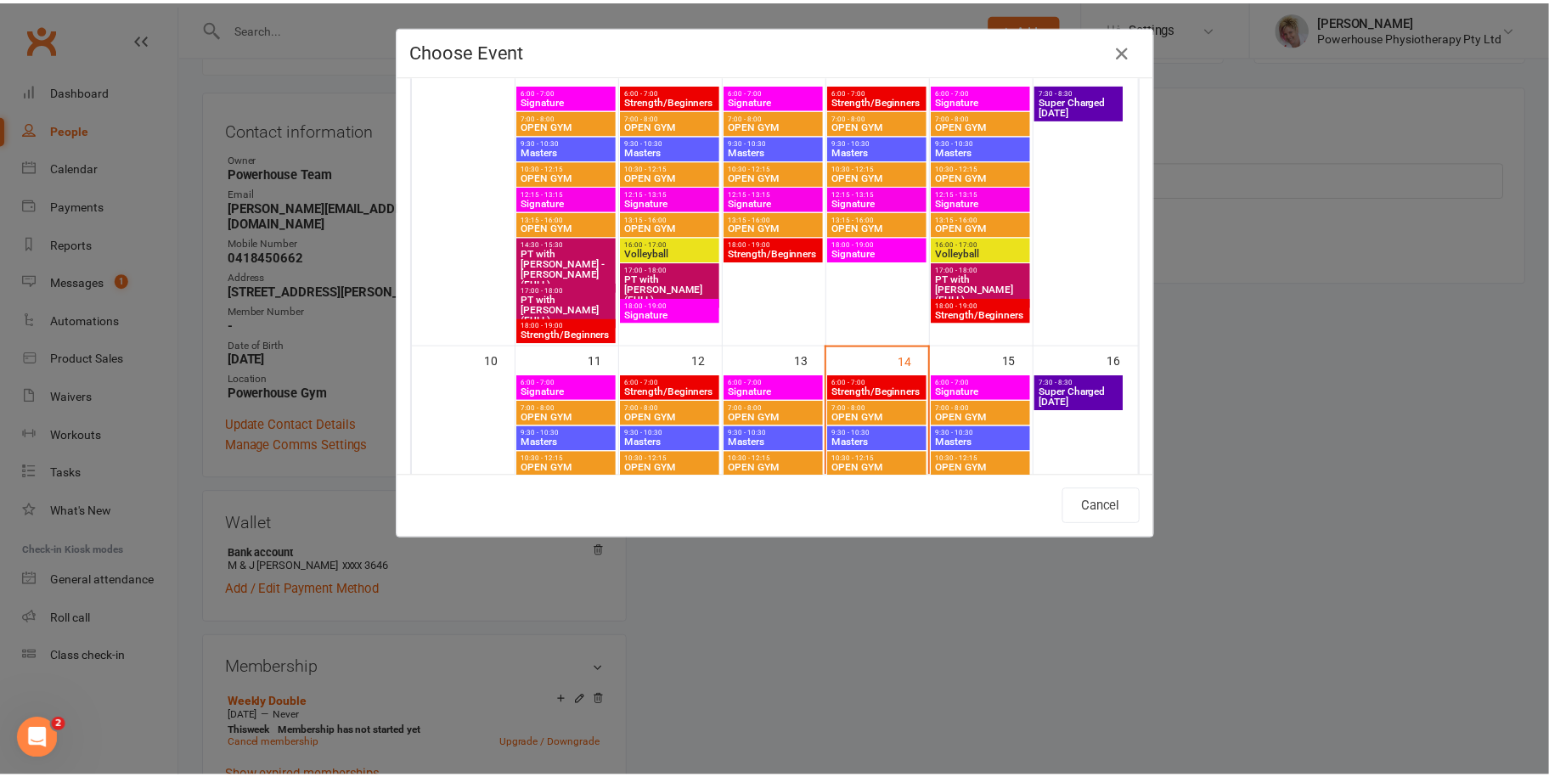
scroll to position [425, 0]
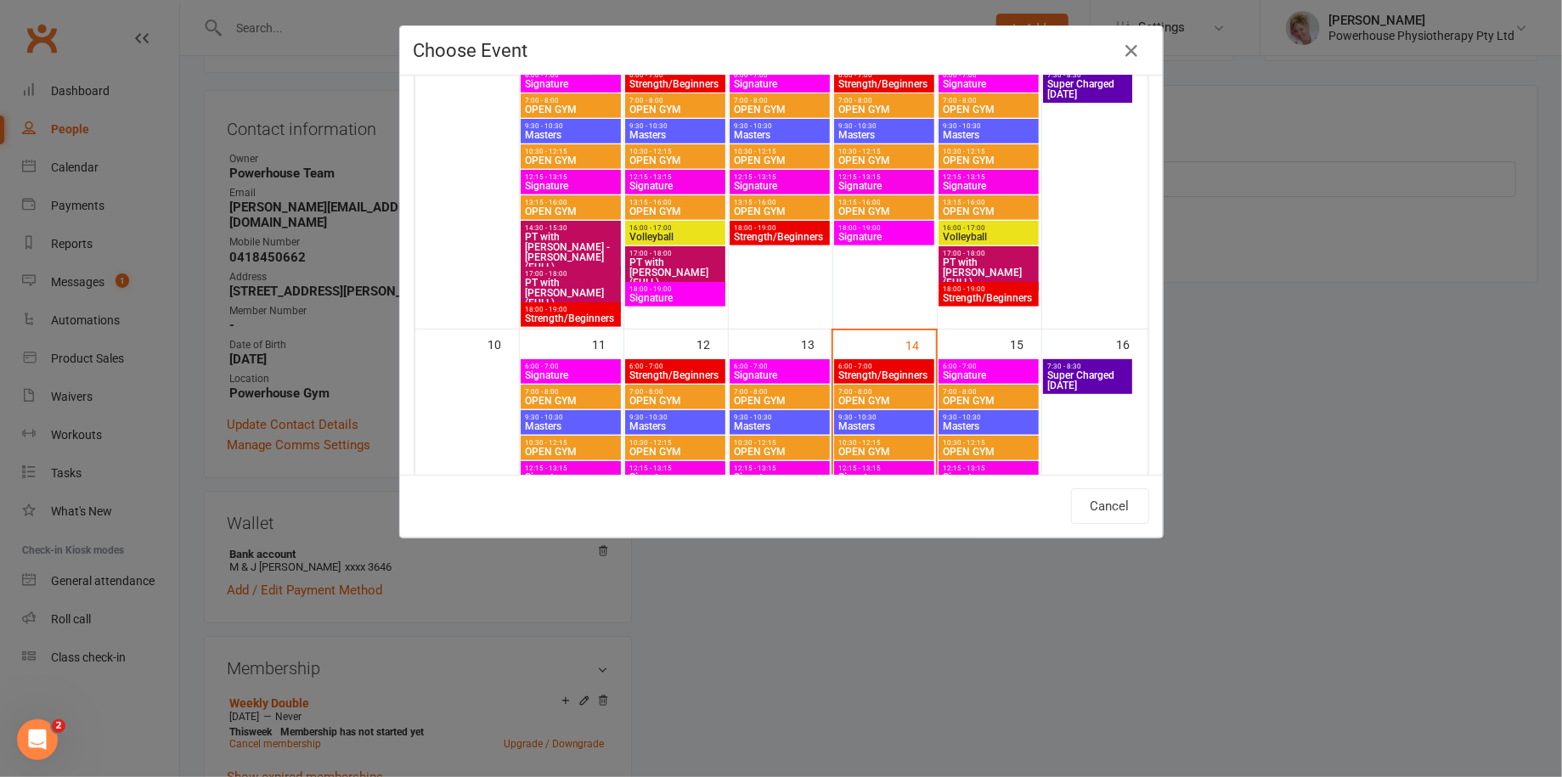
click at [983, 417] on span "9:30 - 10:30" at bounding box center [988, 418] width 93 height 8
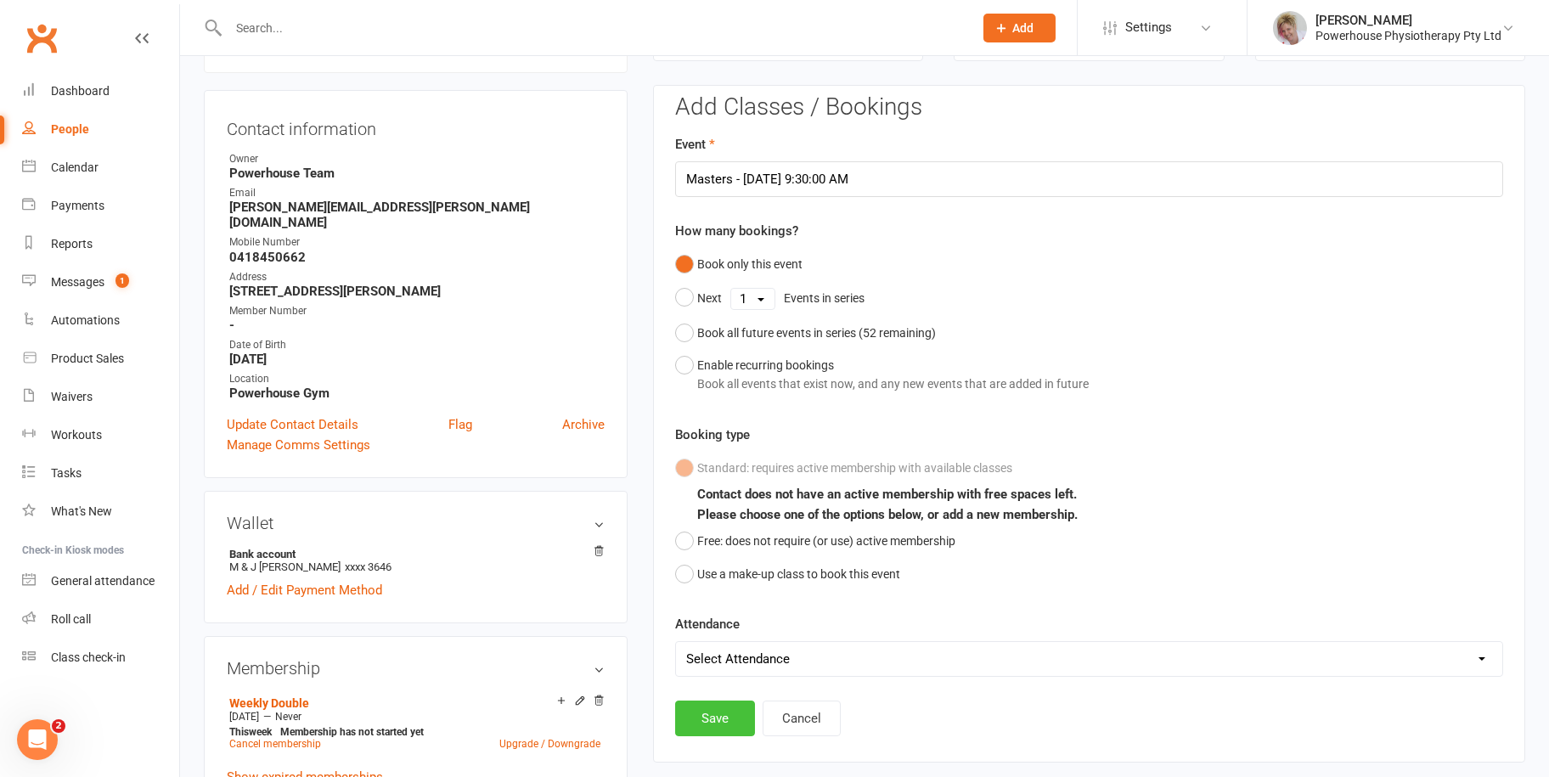
click at [713, 716] on button "Save" at bounding box center [715, 719] width 80 height 36
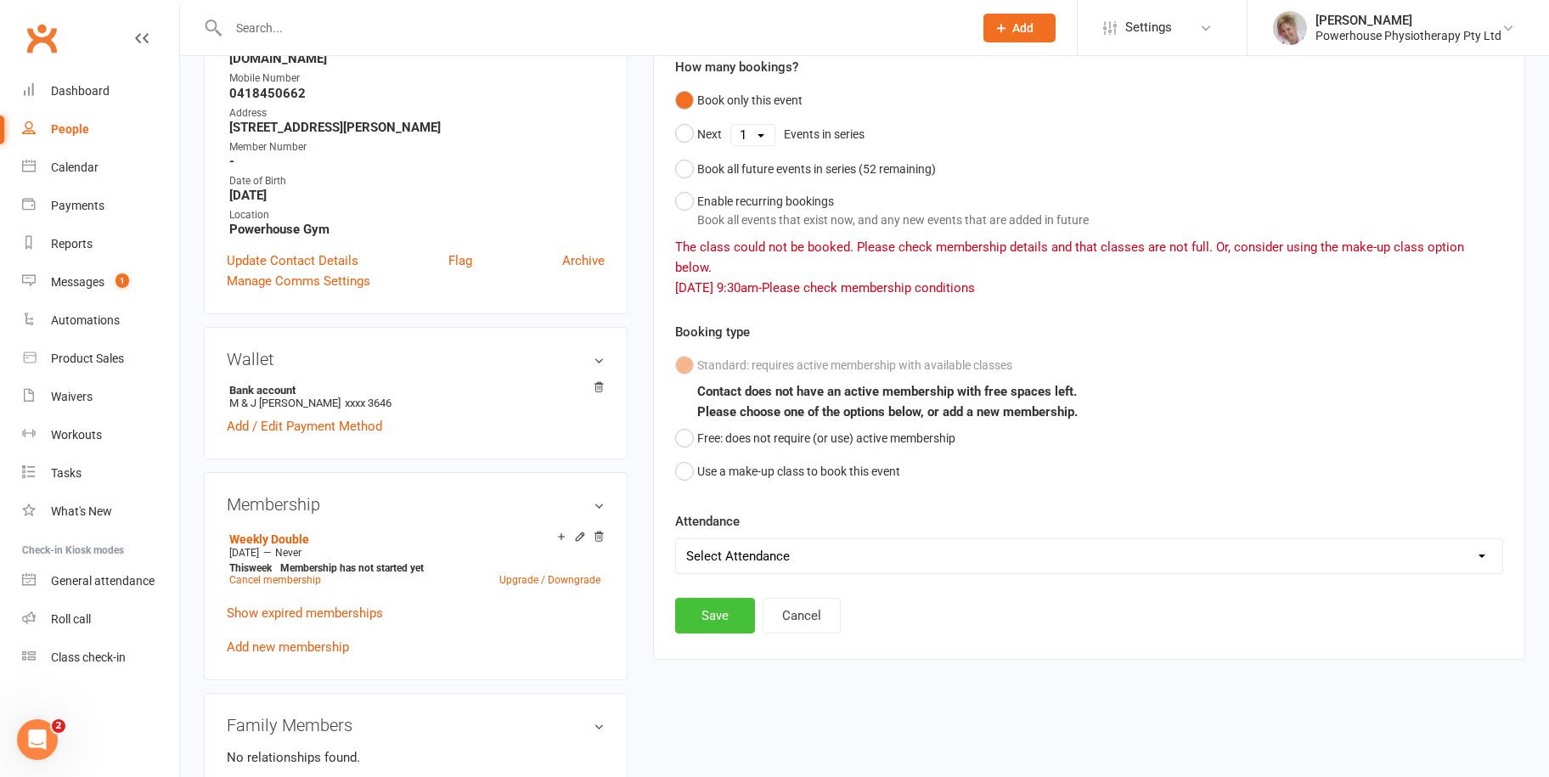
scroll to position [315, 0]
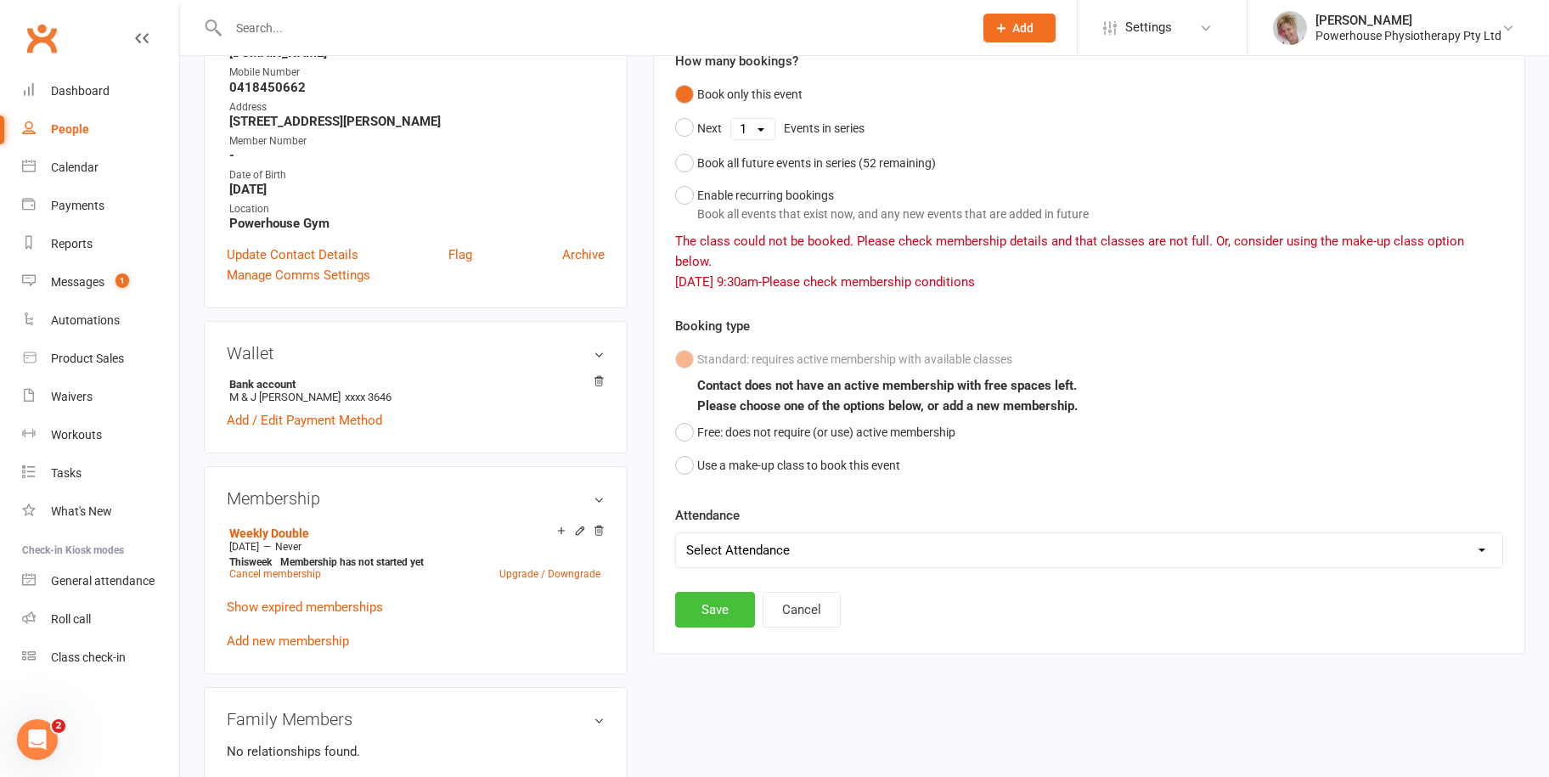
click at [719, 592] on button "Save" at bounding box center [715, 610] width 80 height 36
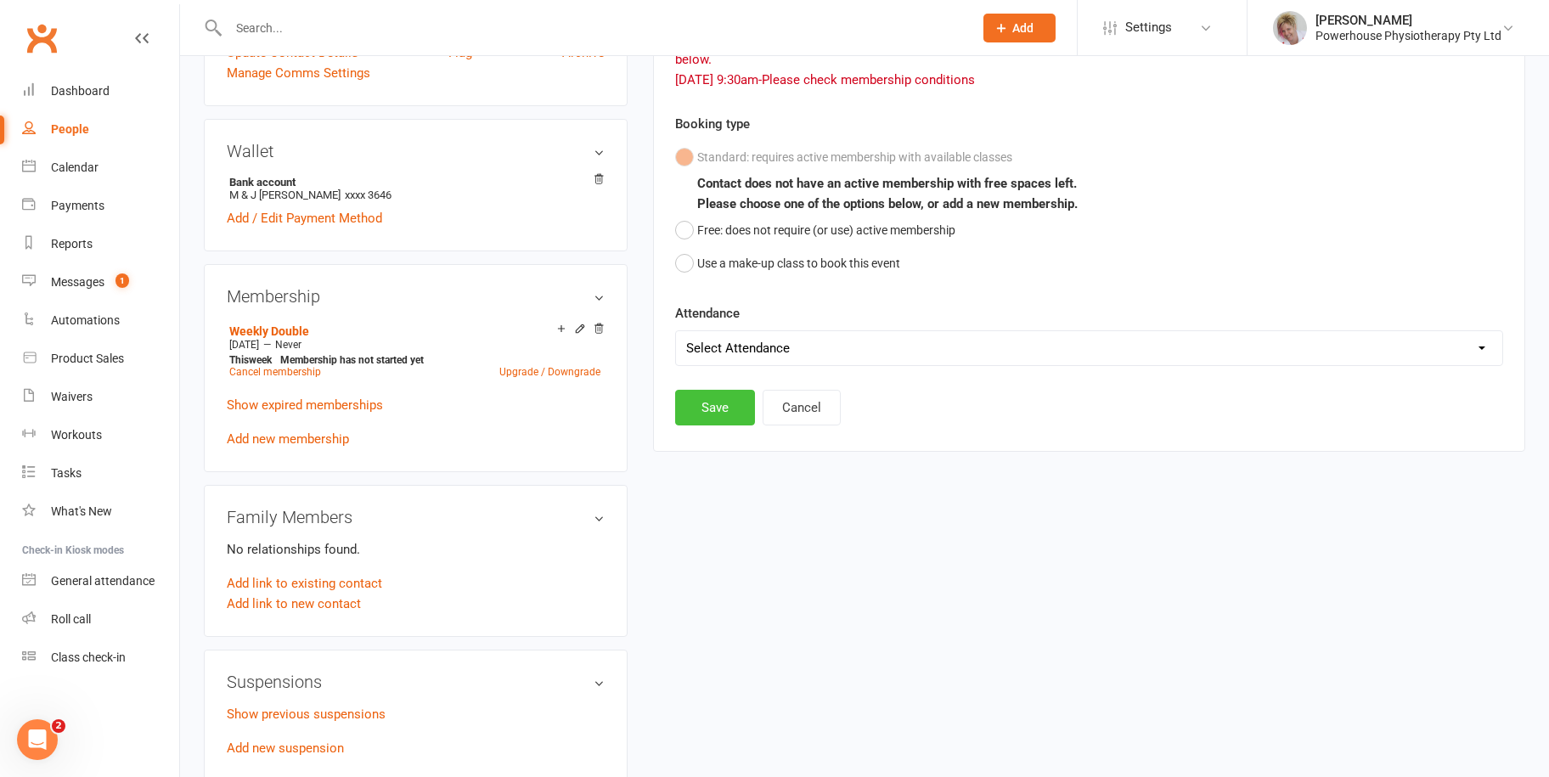
scroll to position [679, 0]
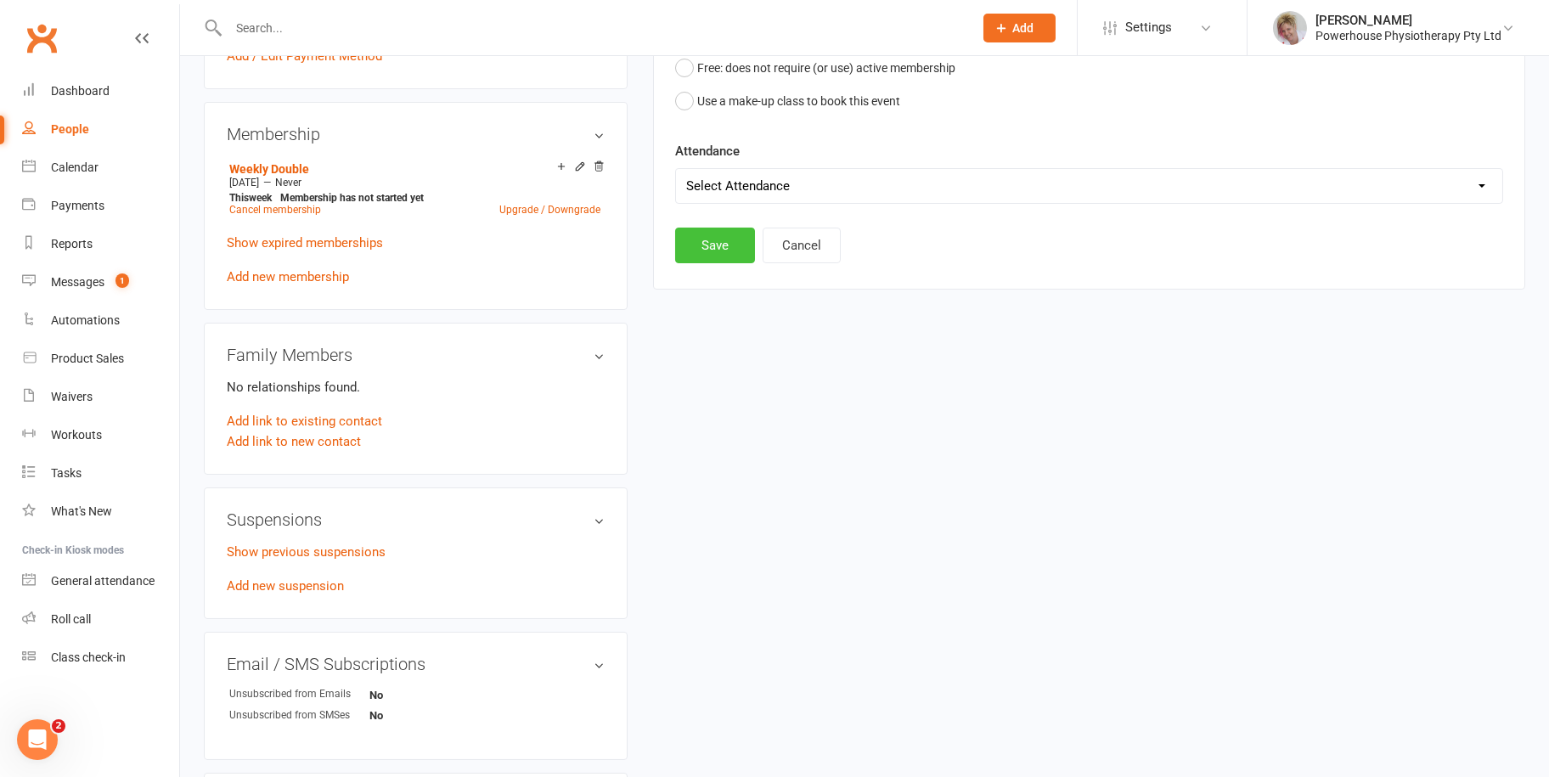
click at [715, 228] on button "Save" at bounding box center [715, 246] width 80 height 36
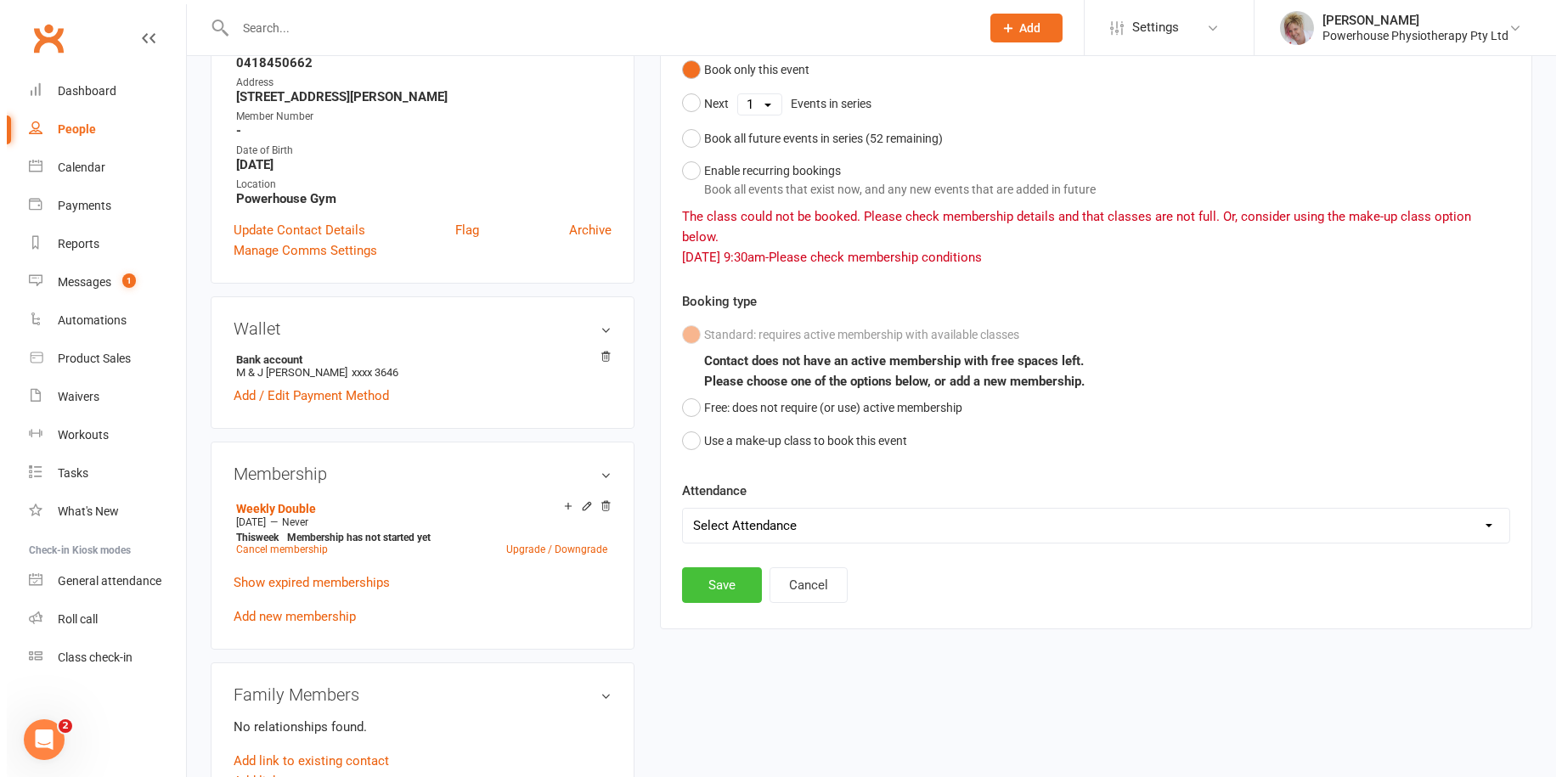
scroll to position [0, 0]
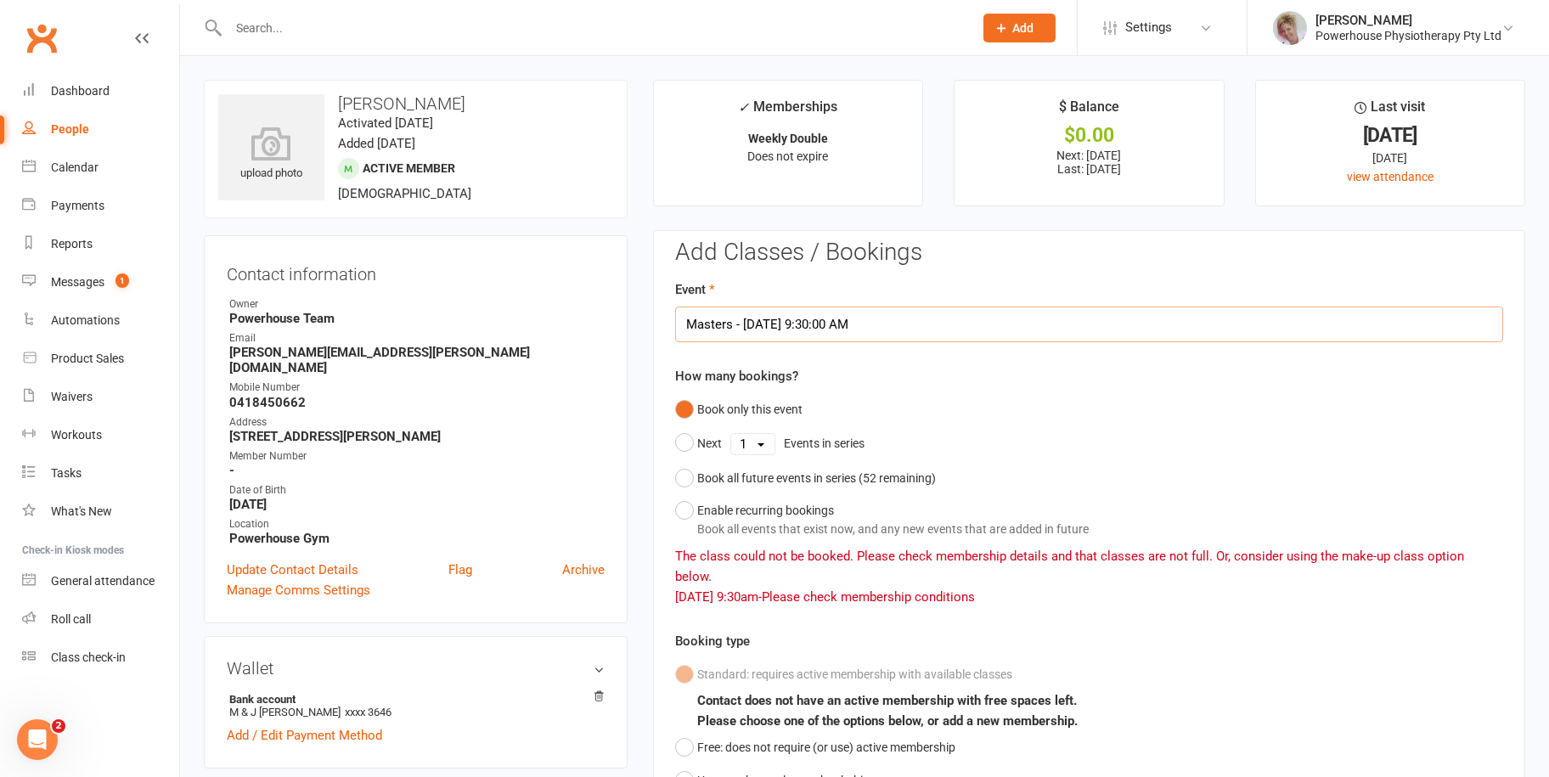
click at [895, 319] on input "Masters - [DATE] 9:30:00 AM" at bounding box center [1089, 325] width 828 height 36
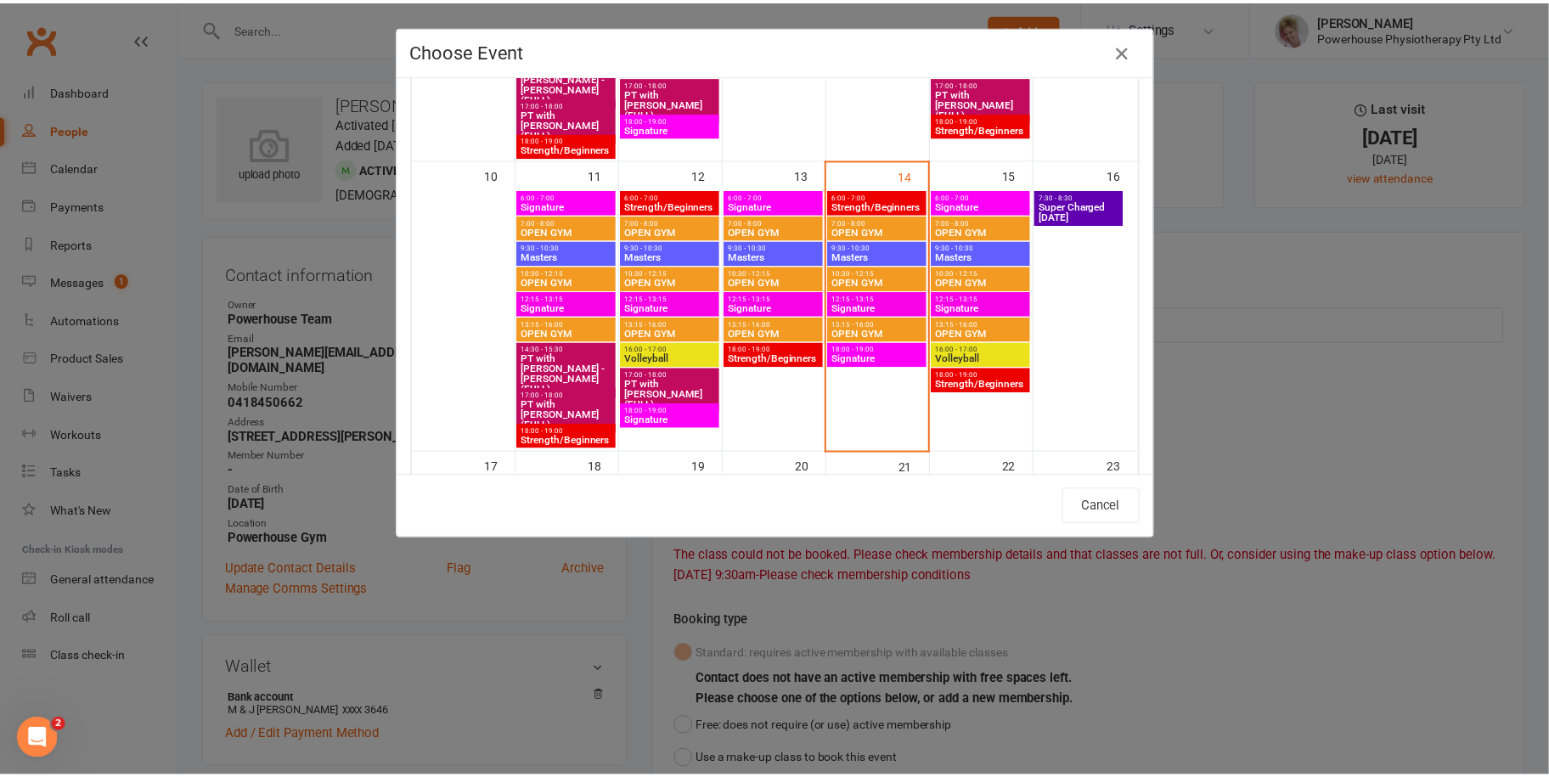
scroll to position [849, 0]
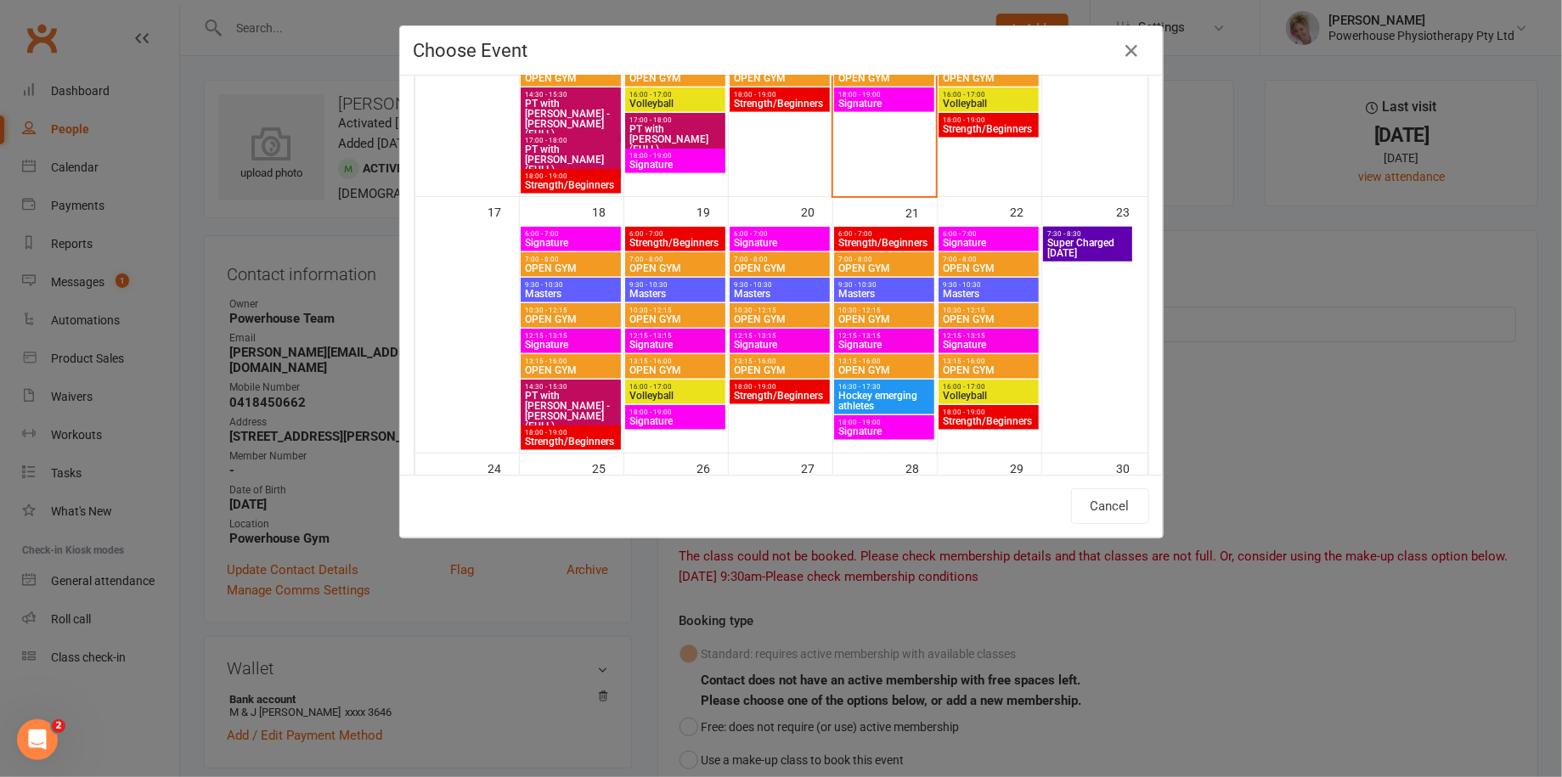
click at [995, 289] on span "Masters" at bounding box center [988, 294] width 93 height 10
type input "Masters - [DATE] 9:30:00 AM"
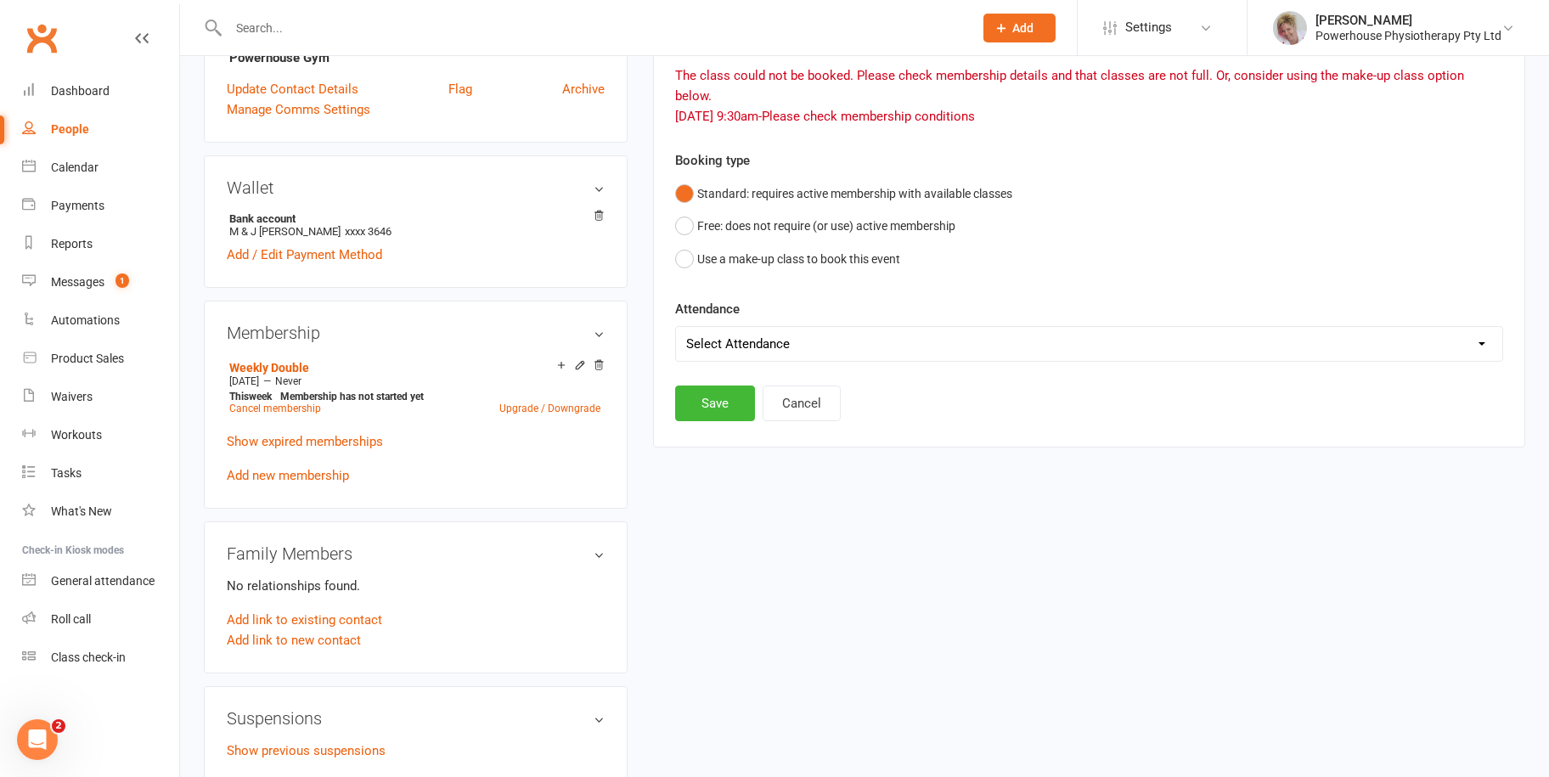
scroll to position [510, 0]
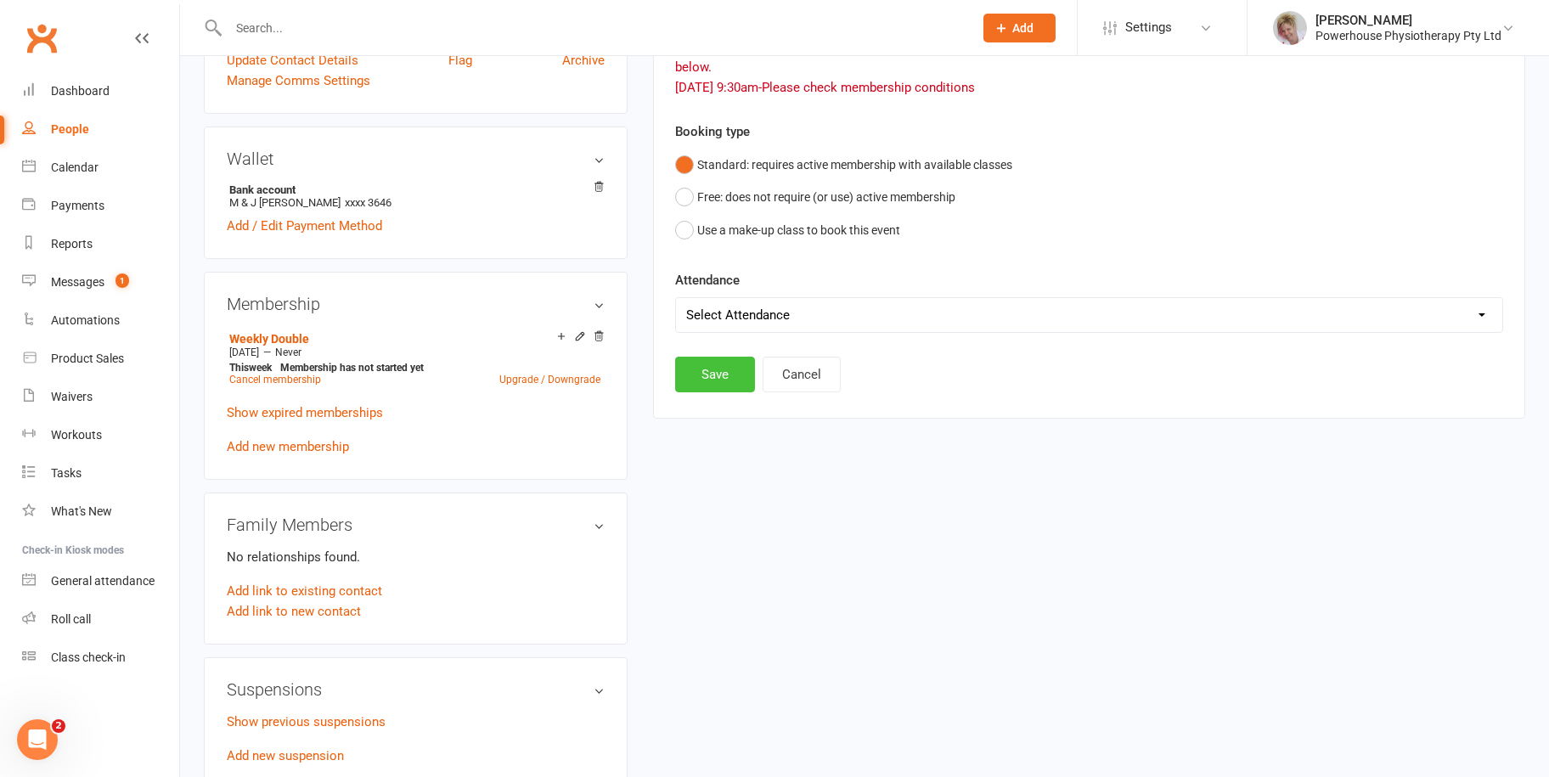
click at [698, 357] on button "Save" at bounding box center [715, 375] width 80 height 36
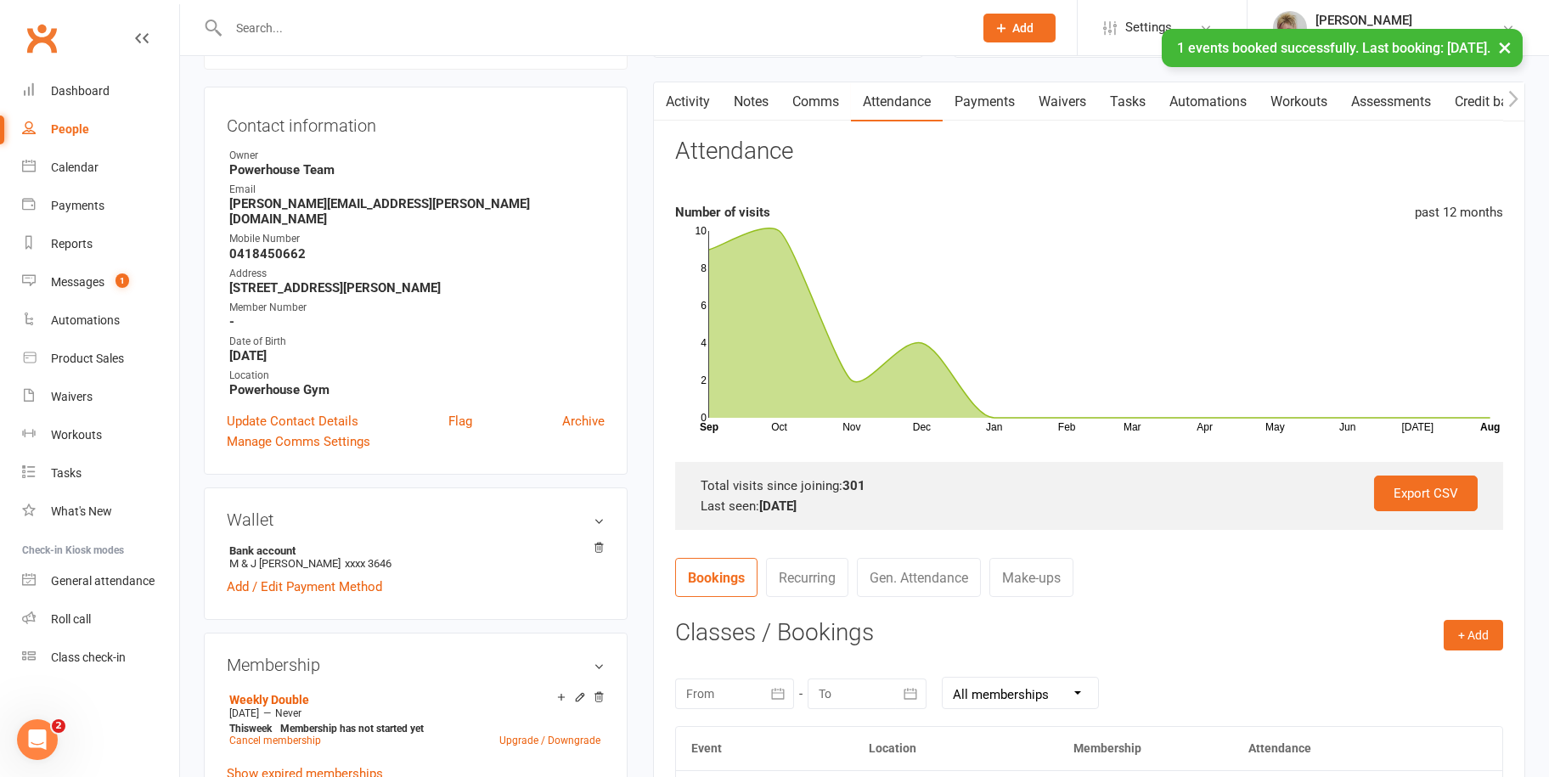
scroll to position [0, 0]
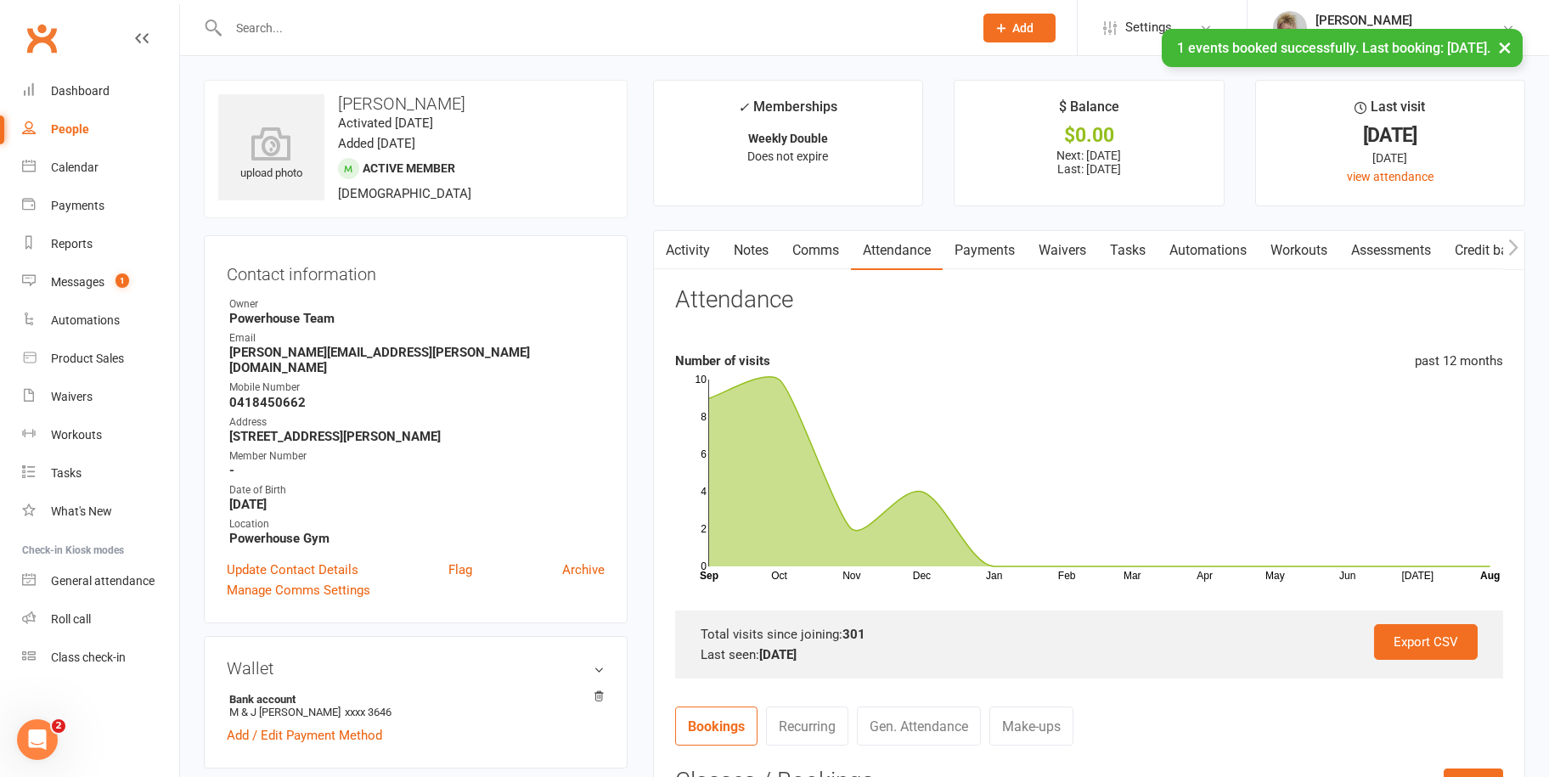
click at [821, 251] on link "Comms" at bounding box center [816, 250] width 70 height 39
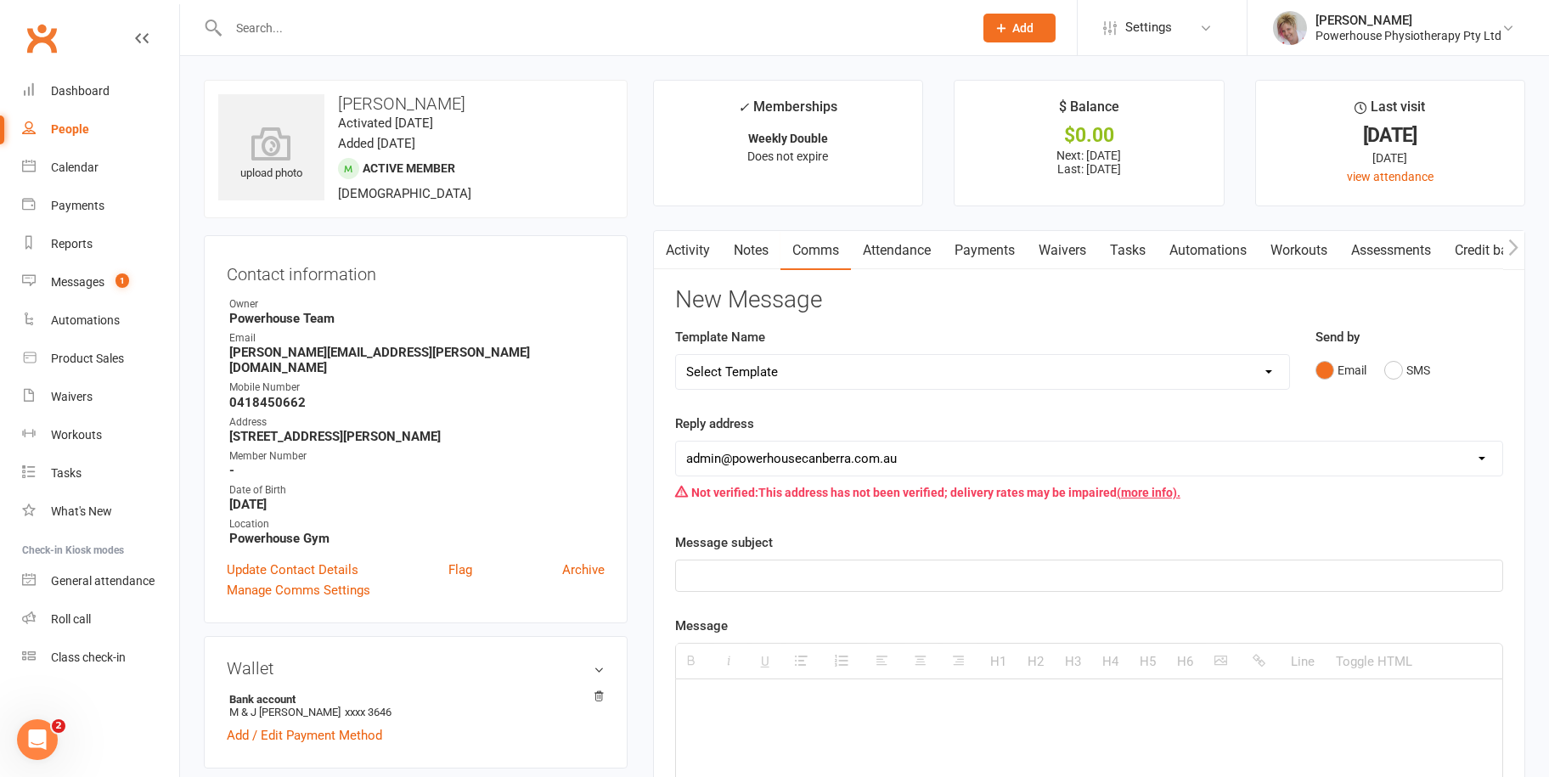
click at [1027, 368] on select "Select Template [Email] New member no bank details [SMS] Birthdays [Email] Canc…" at bounding box center [982, 372] width 613 height 34
select select "0"
click at [676, 355] on select "Select Template [Email] New member no bank details [SMS] Birthdays [Email] Canc…" at bounding box center [982, 372] width 613 height 34
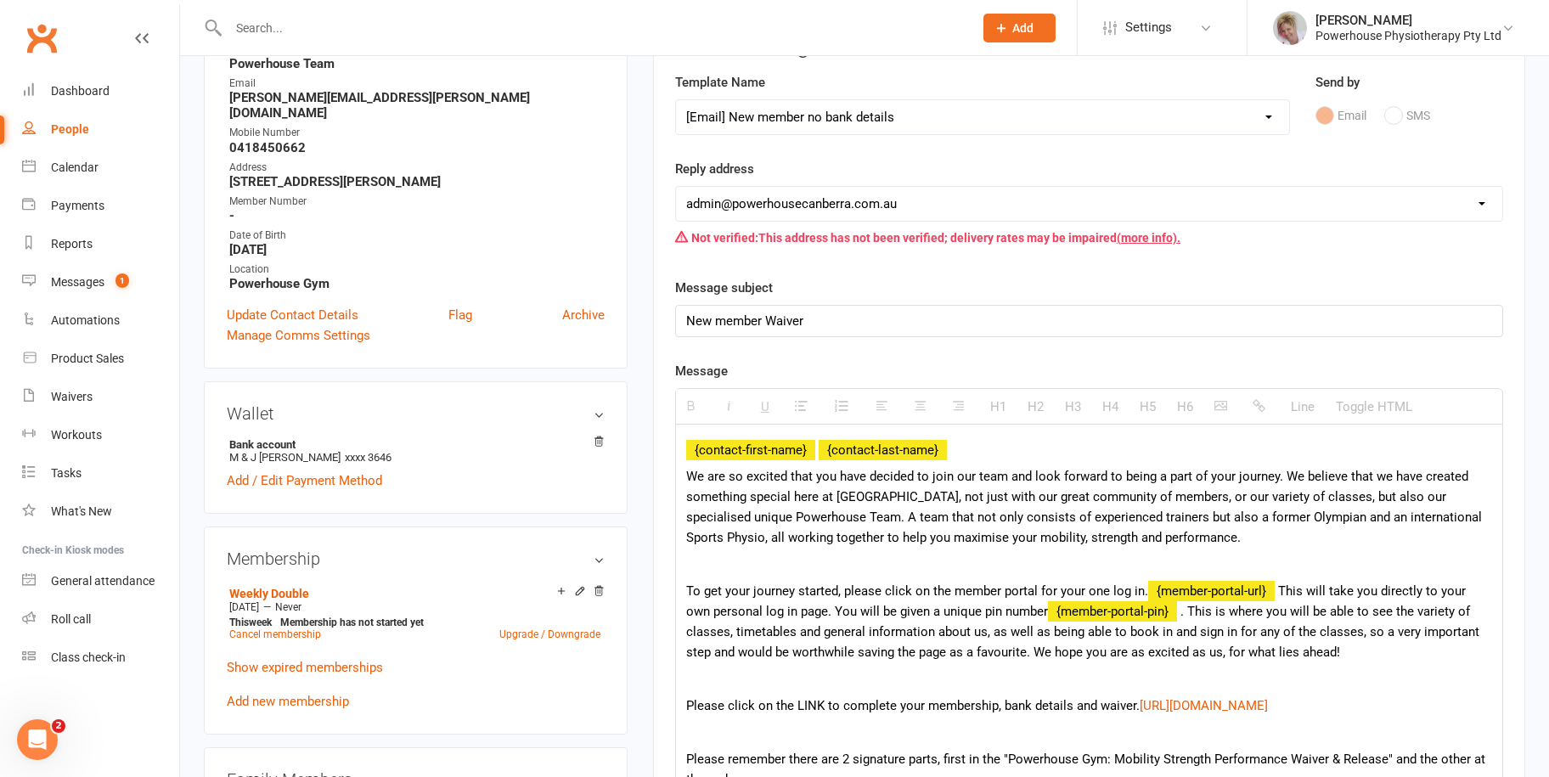
scroll to position [340, 0]
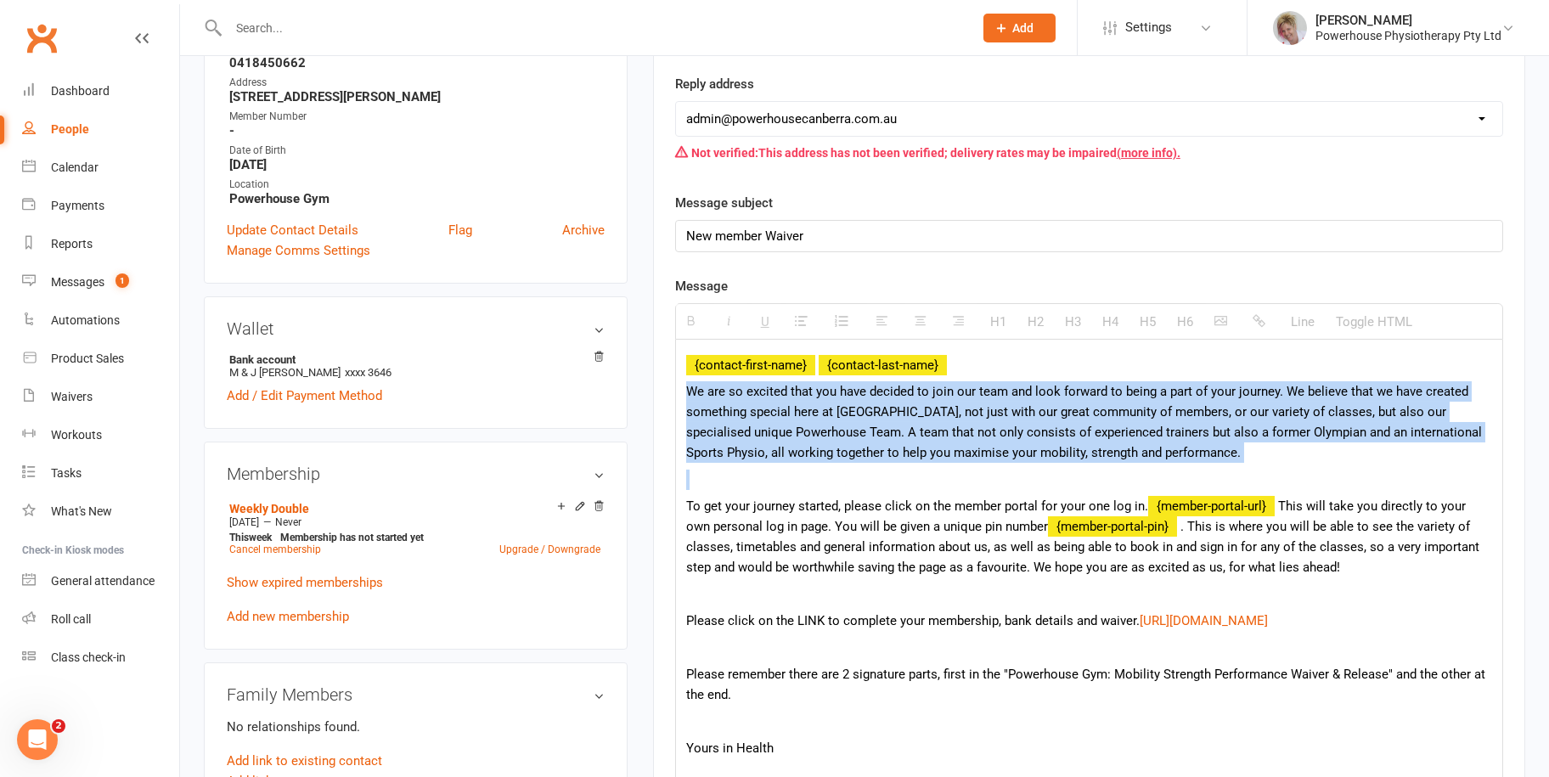
drag, startPoint x: 682, startPoint y: 390, endPoint x: 1339, endPoint y: 479, distance: 662.6
click at [1339, 479] on div "{contact-first-name} {contact-last-name} We are so excited that you have decide…" at bounding box center [1089, 582] width 826 height 484
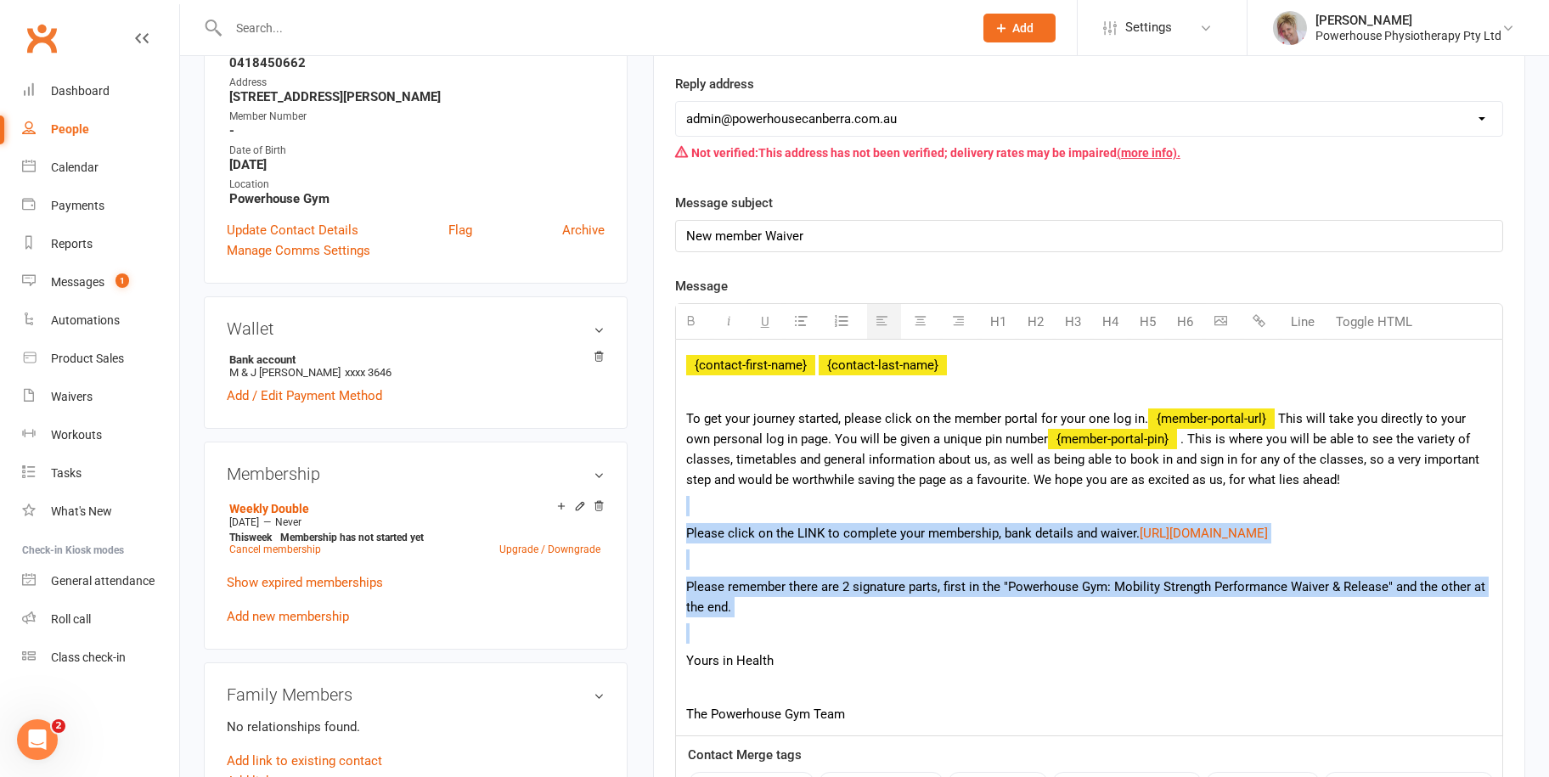
drag, startPoint x: 685, startPoint y: 505, endPoint x: 778, endPoint y: 623, distance: 150.6
click at [778, 623] on div "{contact-first-name} {contact-last-name} To get your journey started, please cl…" at bounding box center [1089, 538] width 826 height 396
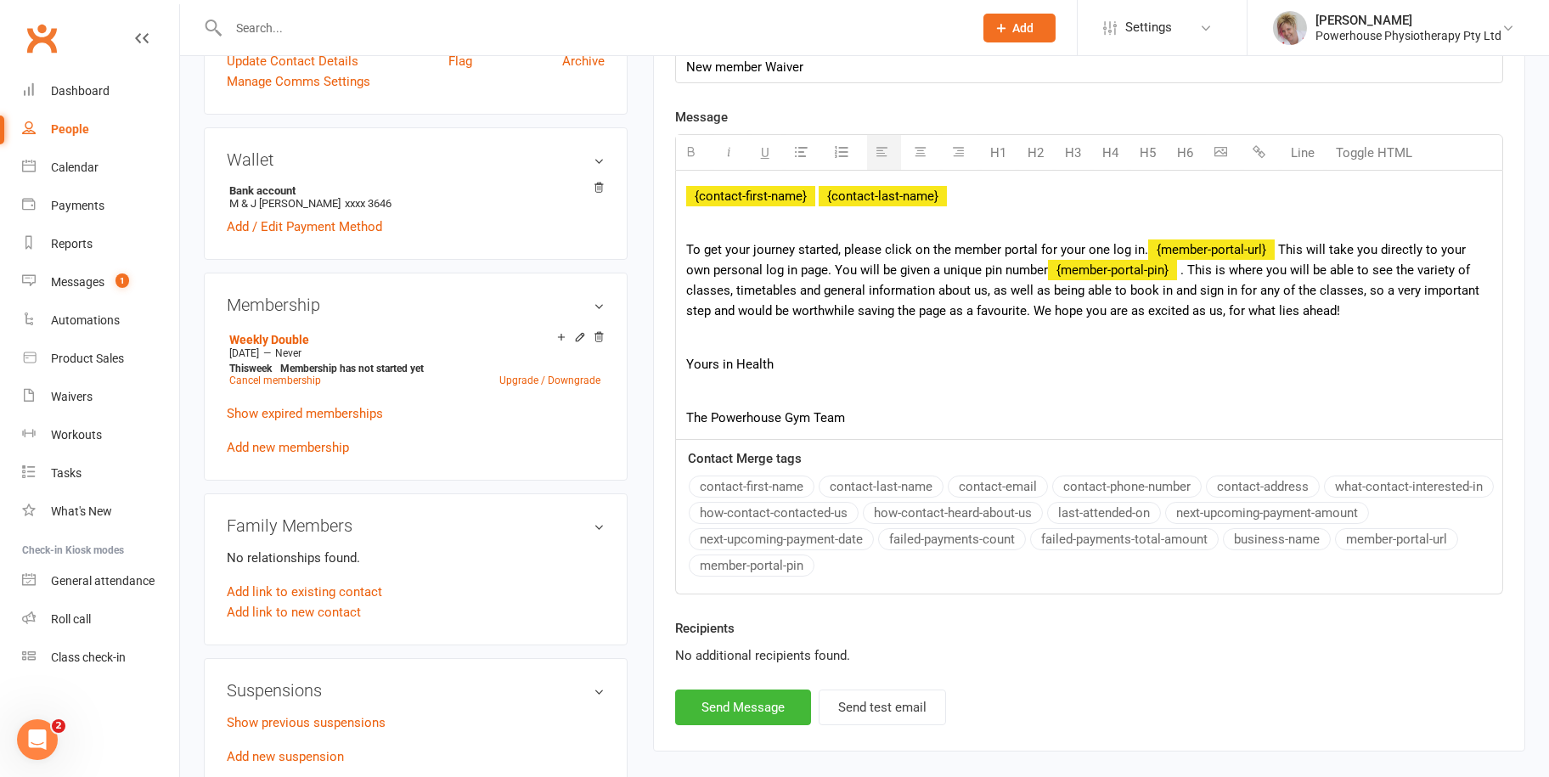
scroll to position [679, 0]
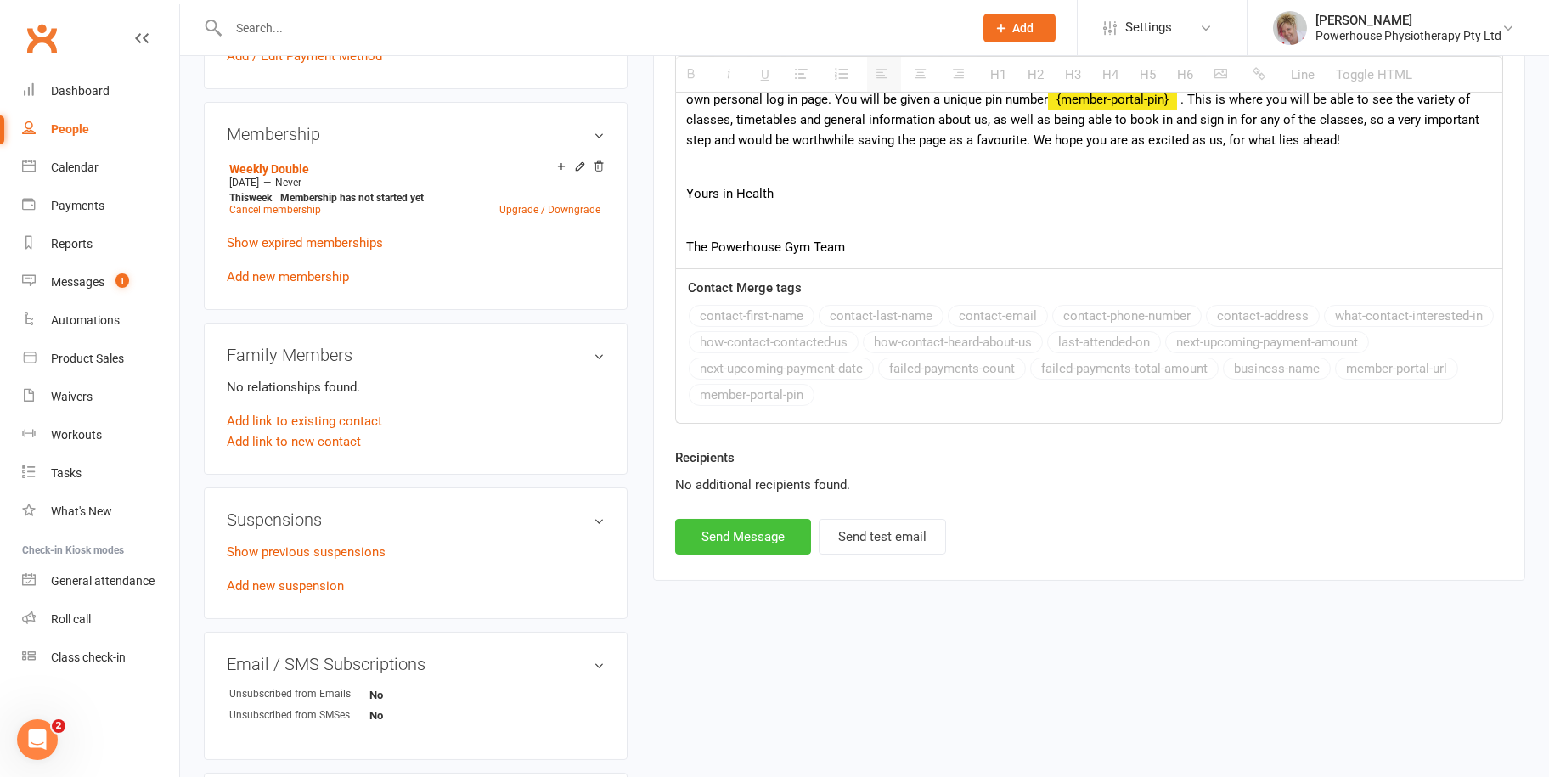
click at [747, 540] on button "Send Message" at bounding box center [743, 537] width 136 height 36
select select
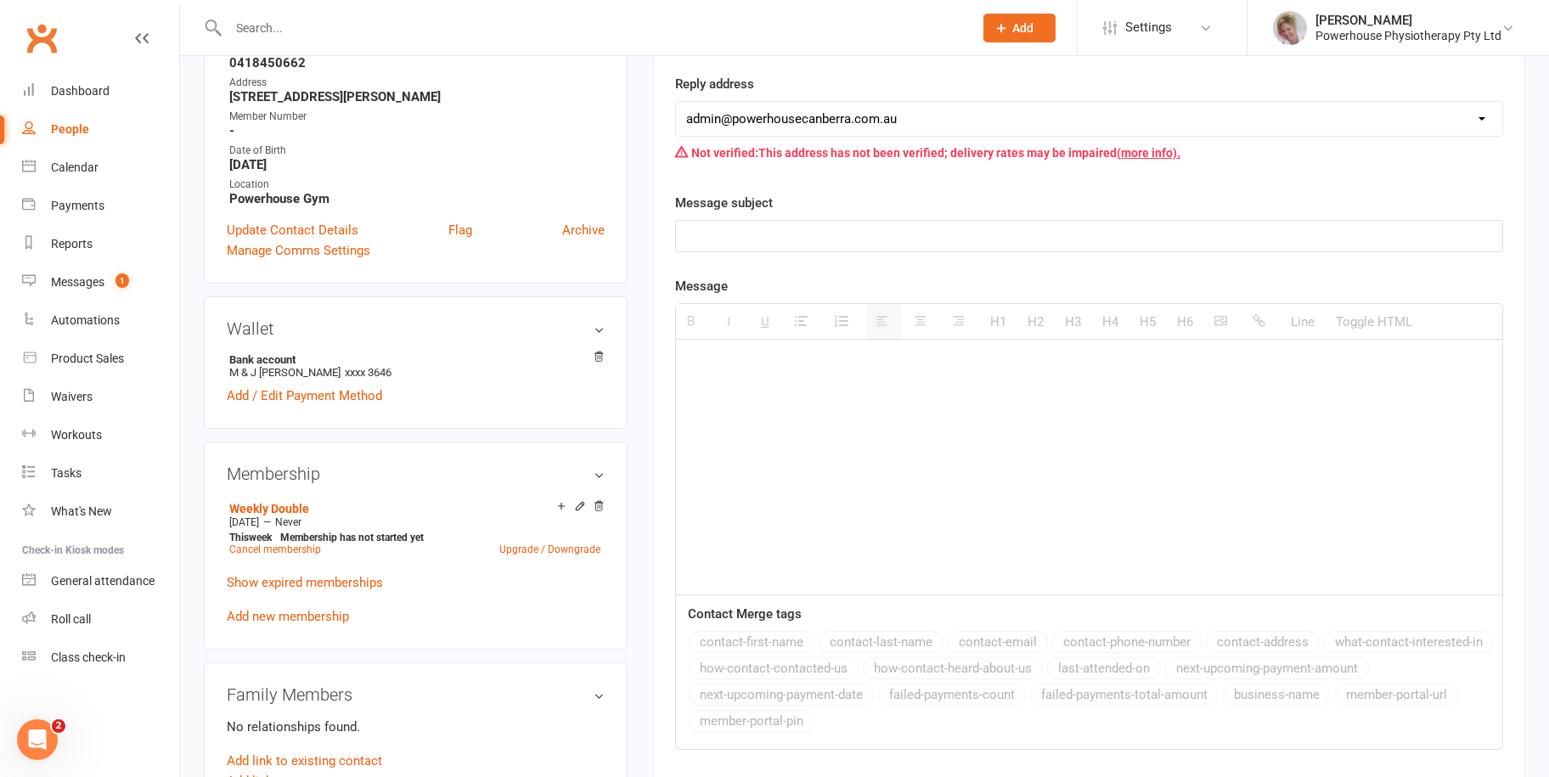
scroll to position [0, 0]
